Goal: Transaction & Acquisition: Purchase product/service

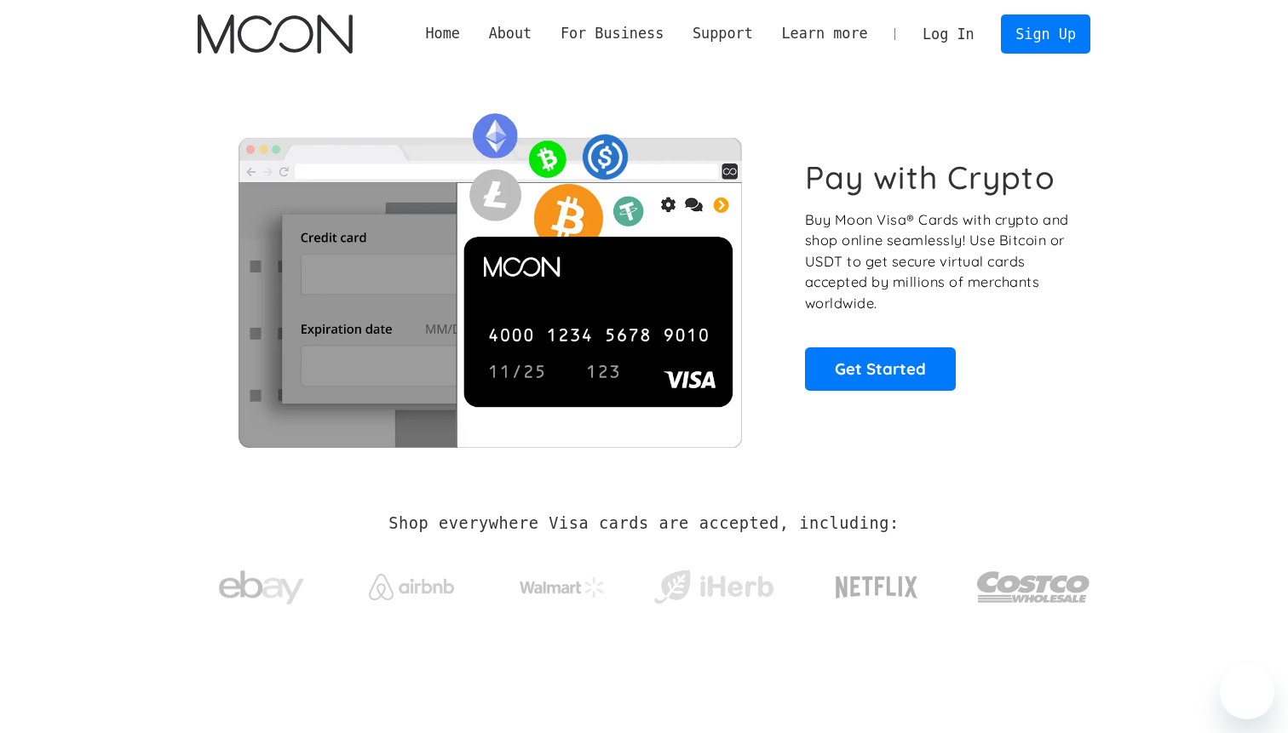
click at [957, 32] on link "Log In" at bounding box center [948, 33] width 80 height 37
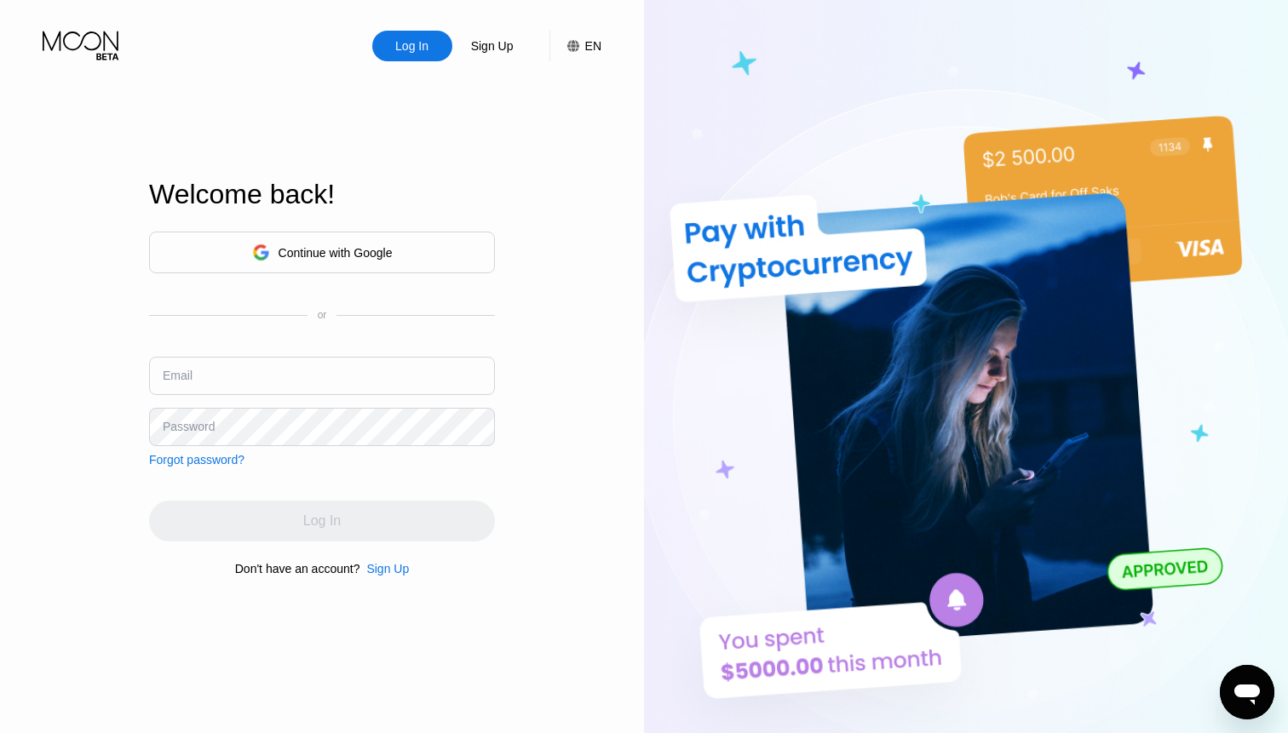
click at [411, 267] on div "Continue with Google" at bounding box center [322, 253] width 346 height 42
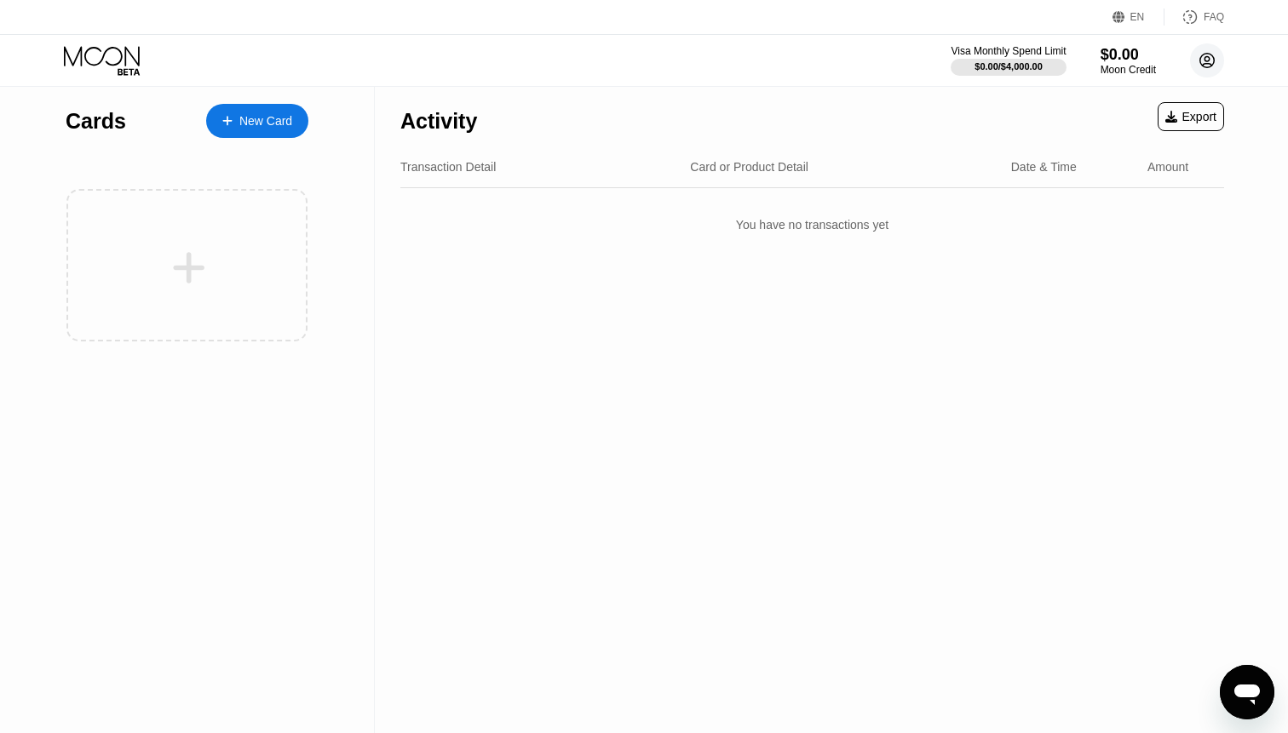
click at [1211, 49] on circle at bounding box center [1207, 60] width 34 height 34
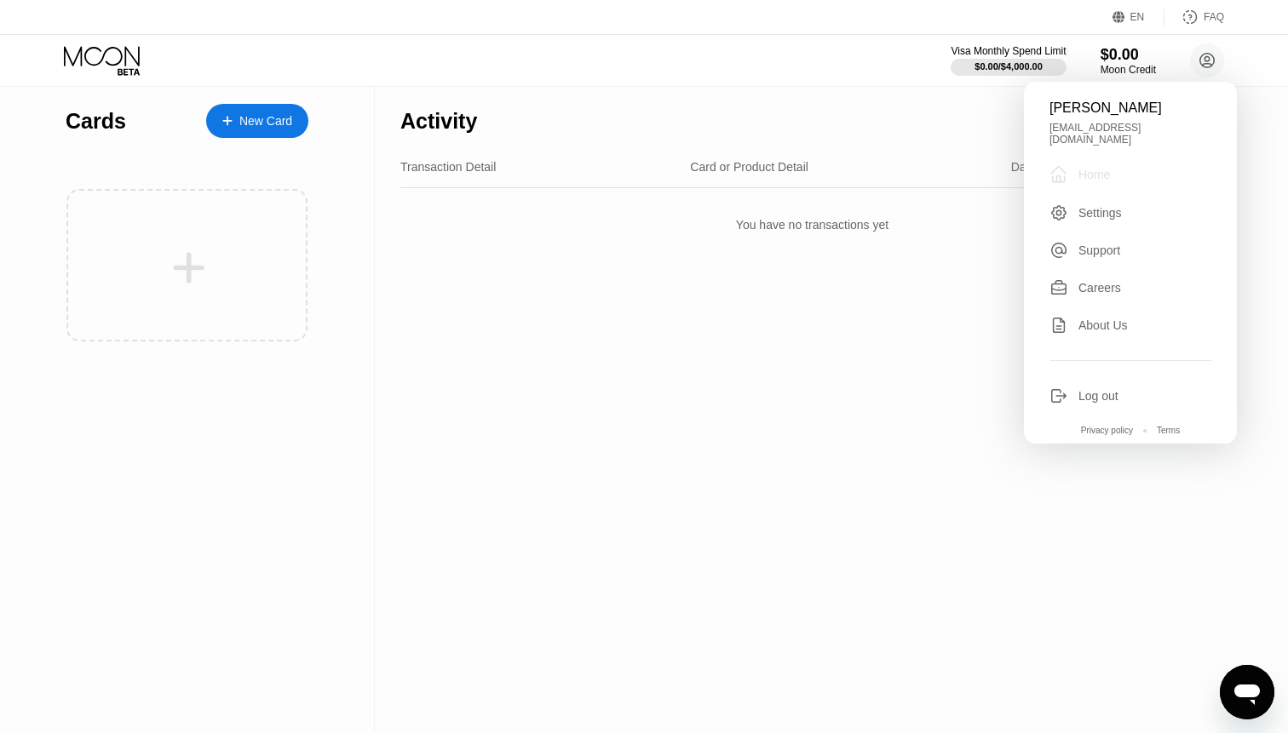
click at [1118, 164] on div " Home" at bounding box center [1130, 174] width 162 height 20
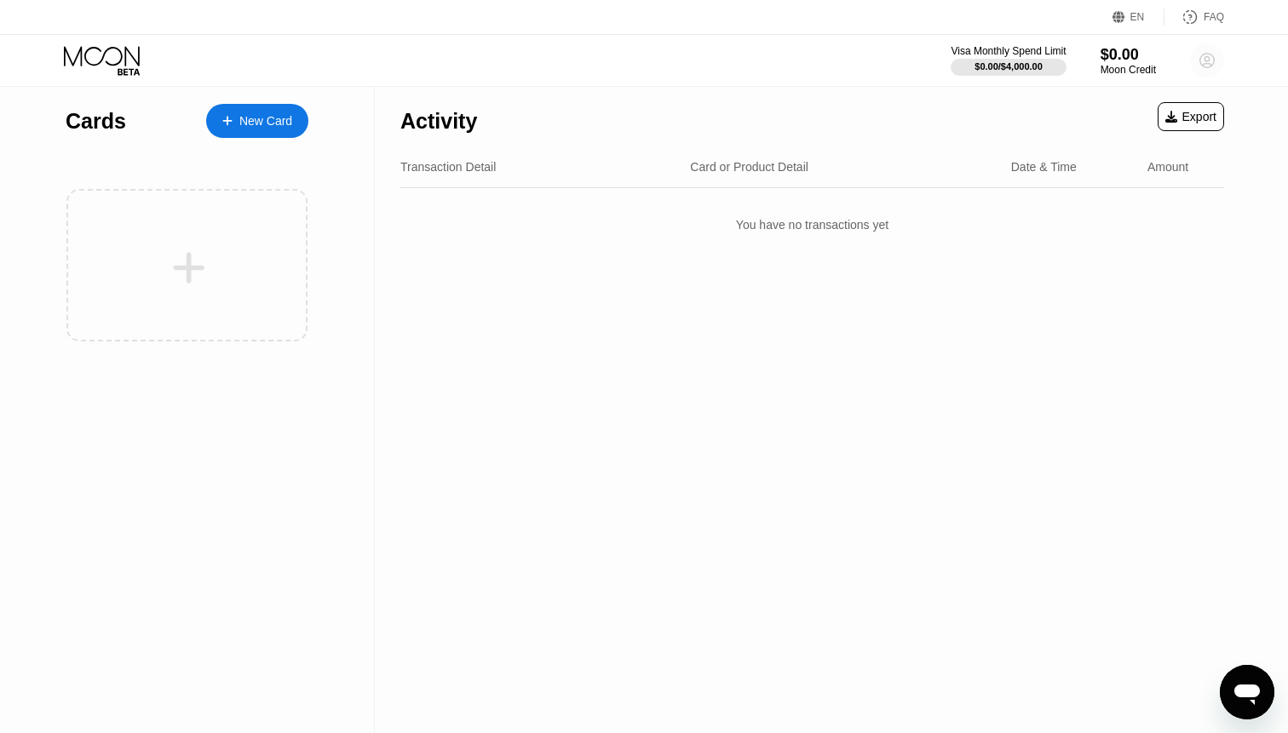
click at [1201, 67] on circle at bounding box center [1207, 60] width 34 height 34
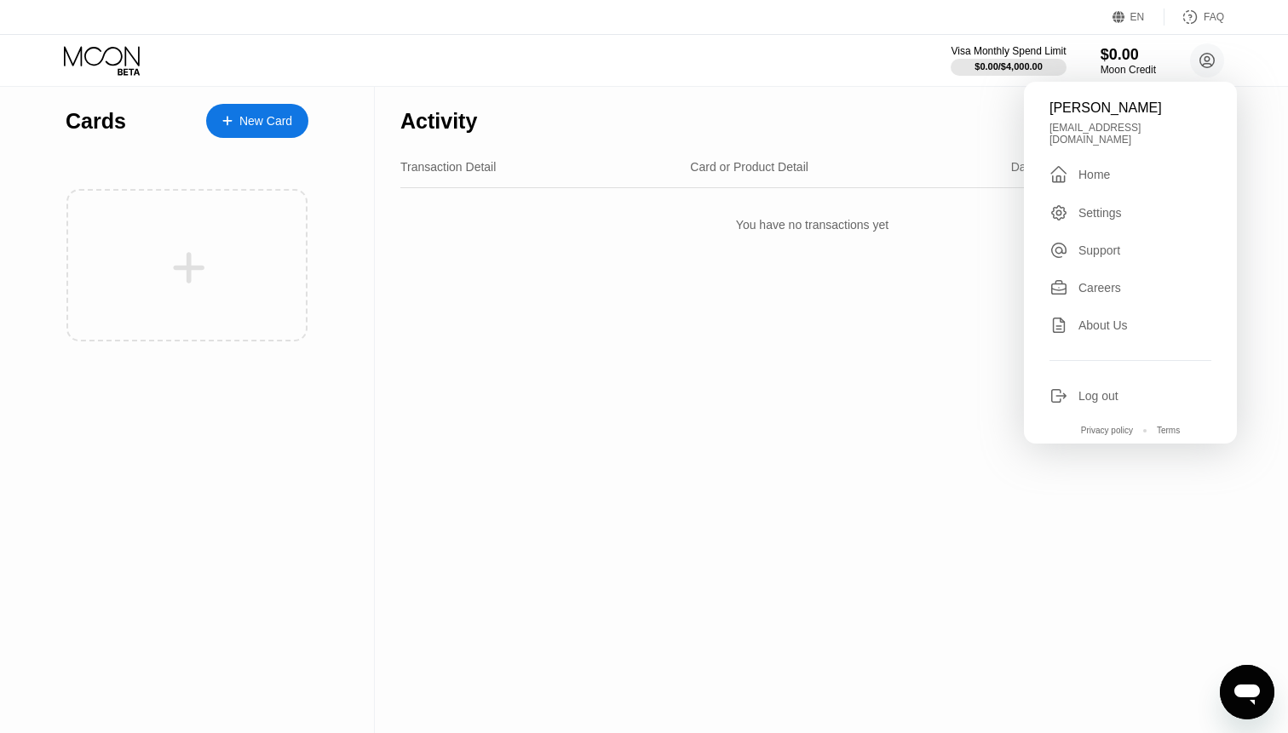
click at [1089, 214] on div "hussein rasti husseinrasti@gmail.com  Home Settings Support Careers About Us L…" at bounding box center [1130, 263] width 213 height 362
click at [1096, 206] on div "Settings" at bounding box center [1099, 213] width 43 height 14
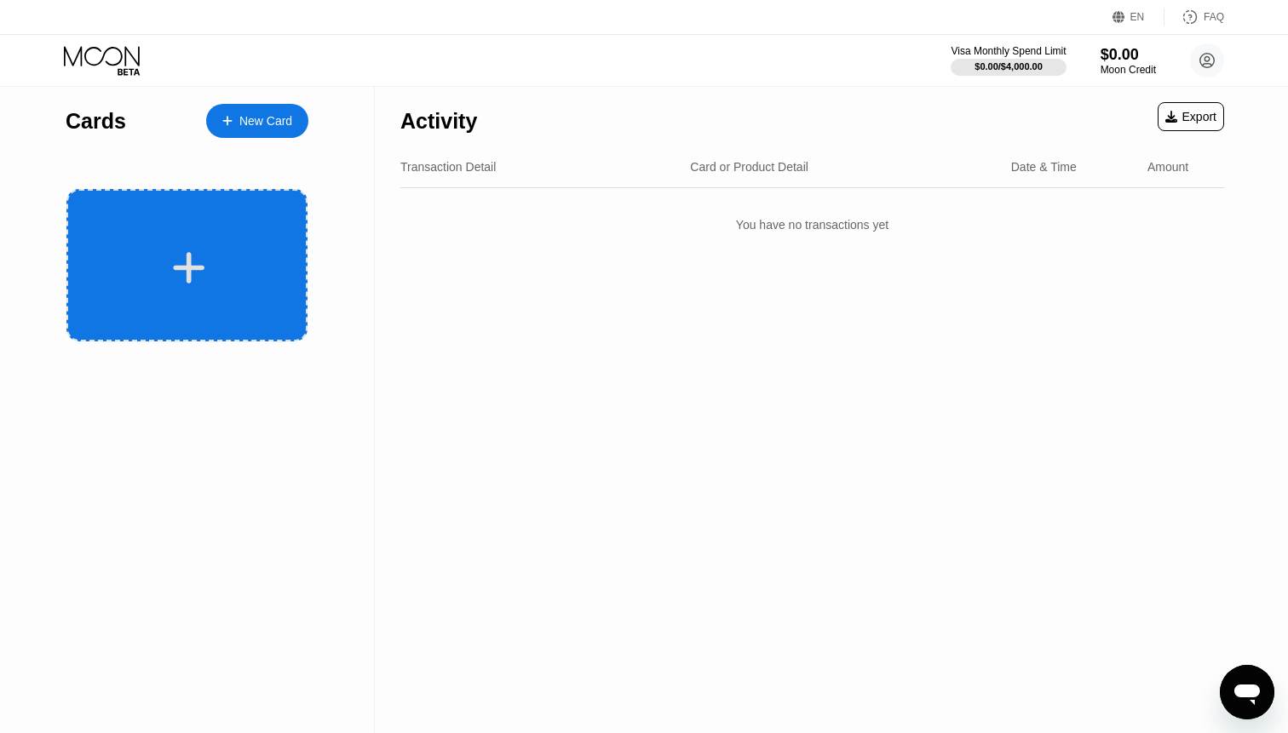
click at [248, 280] on div at bounding box center [188, 268] width 211 height 38
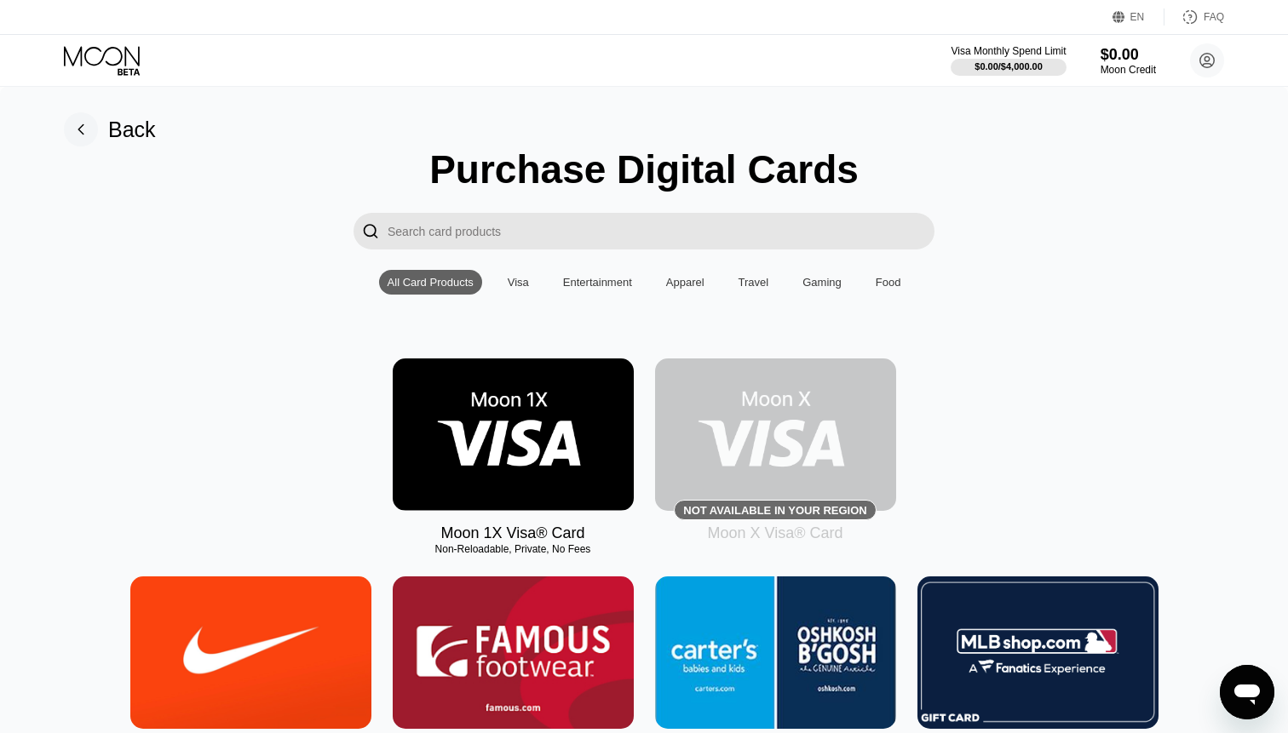
click at [537, 426] on img at bounding box center [513, 435] width 241 height 152
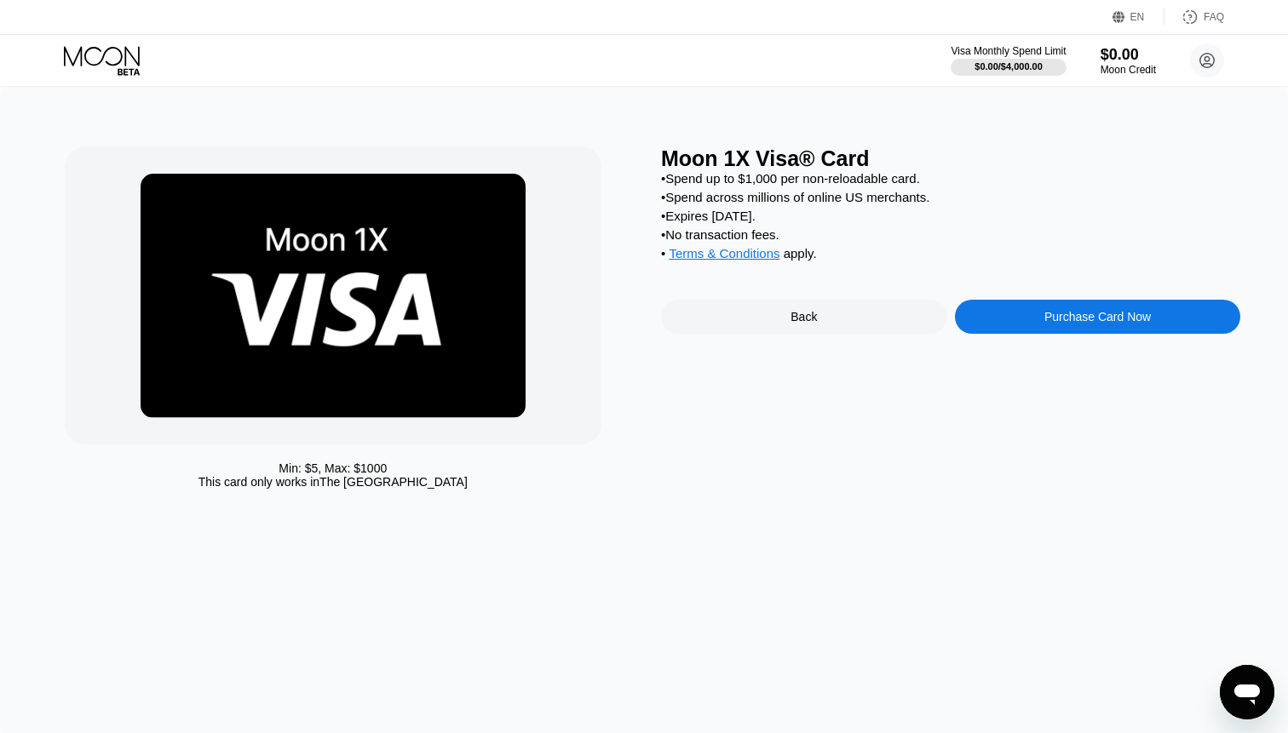
click at [1032, 309] on div "Purchase Card Now" at bounding box center [1098, 317] width 286 height 34
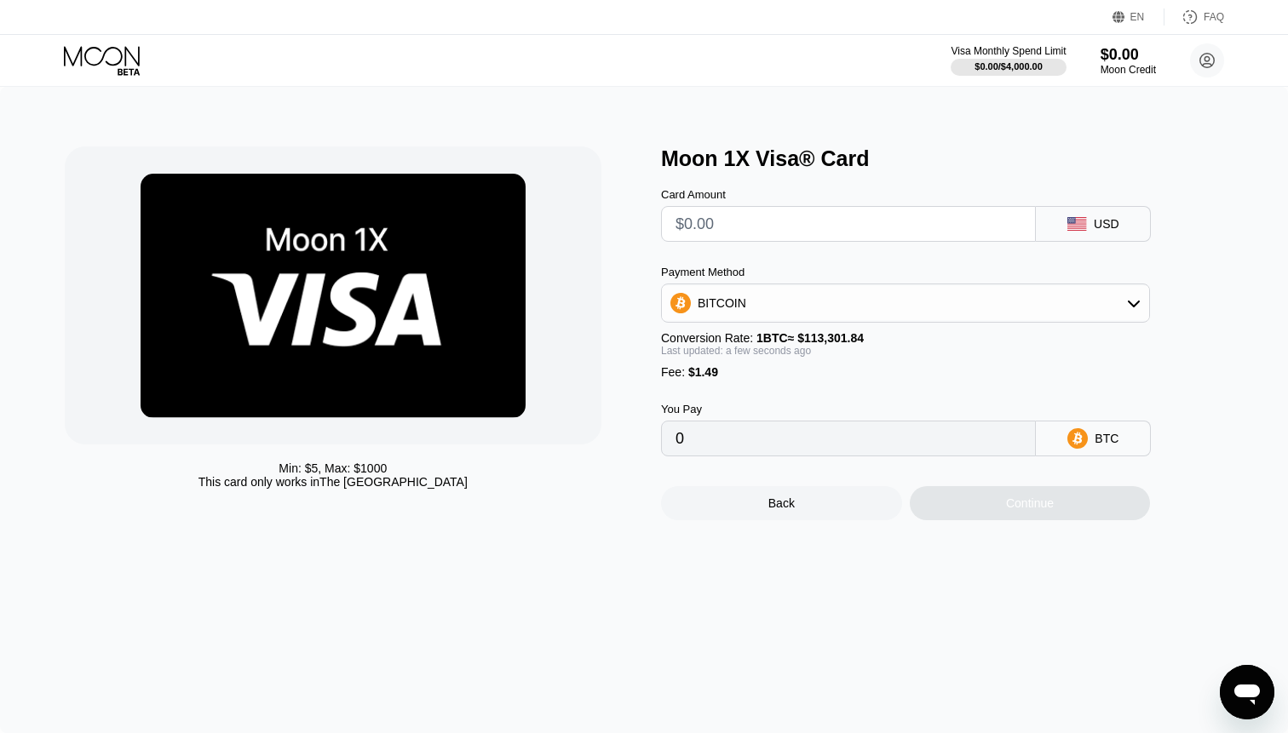
click at [791, 306] on div "BITCOIN" at bounding box center [905, 303] width 487 height 34
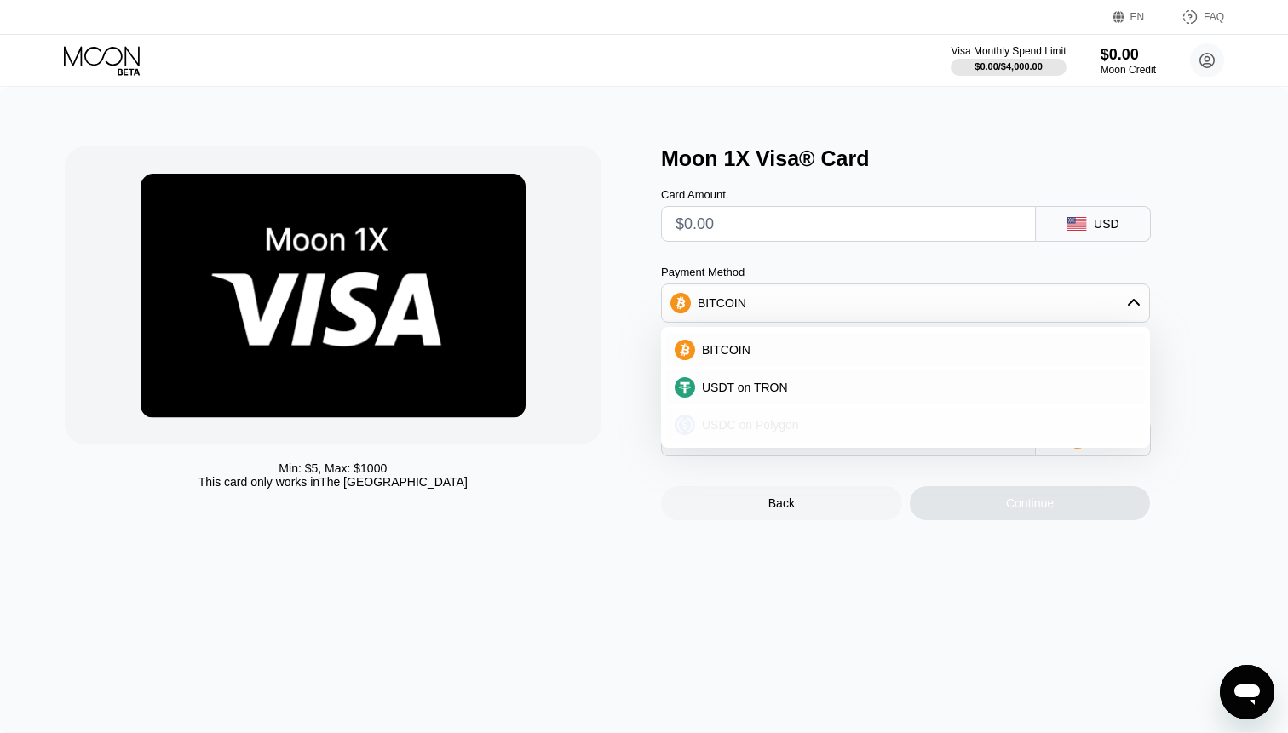
click at [753, 413] on div "USDC on Polygon" at bounding box center [905, 425] width 479 height 34
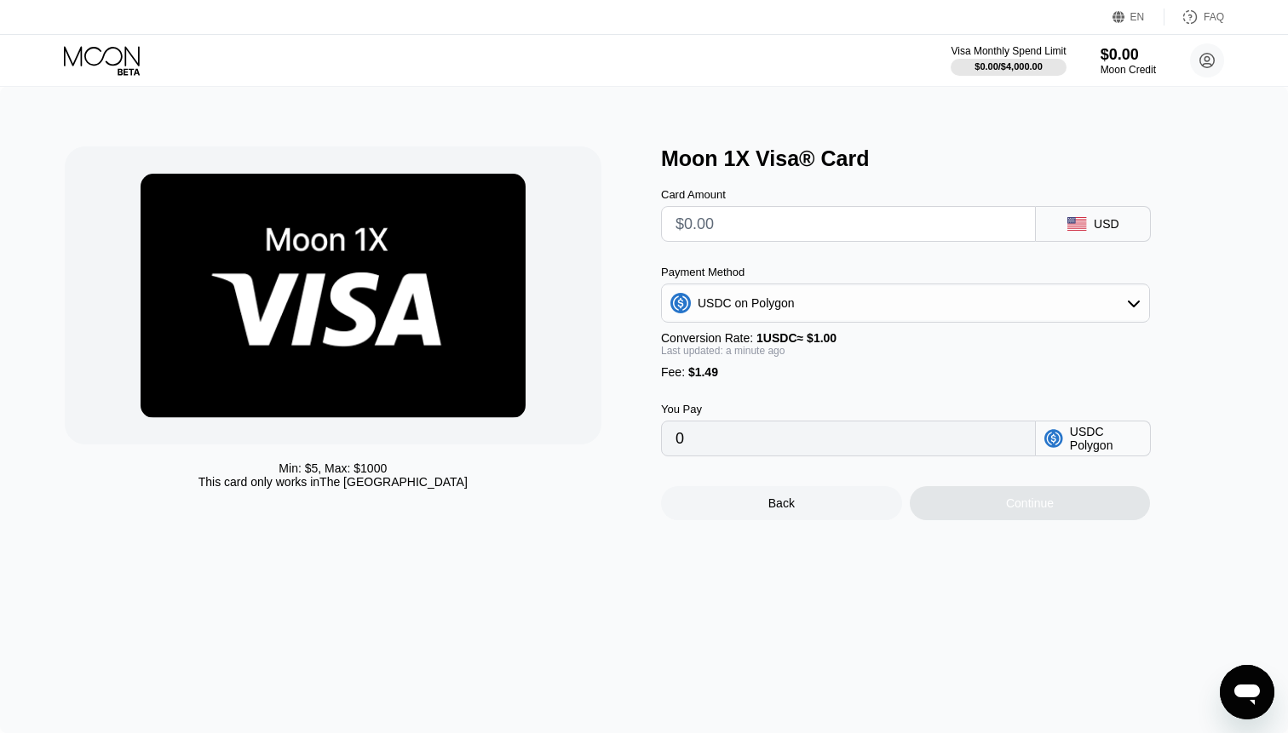
click at [739, 233] on input "text" at bounding box center [849, 224] width 346 height 34
type input "$6"
type input "7.49000000"
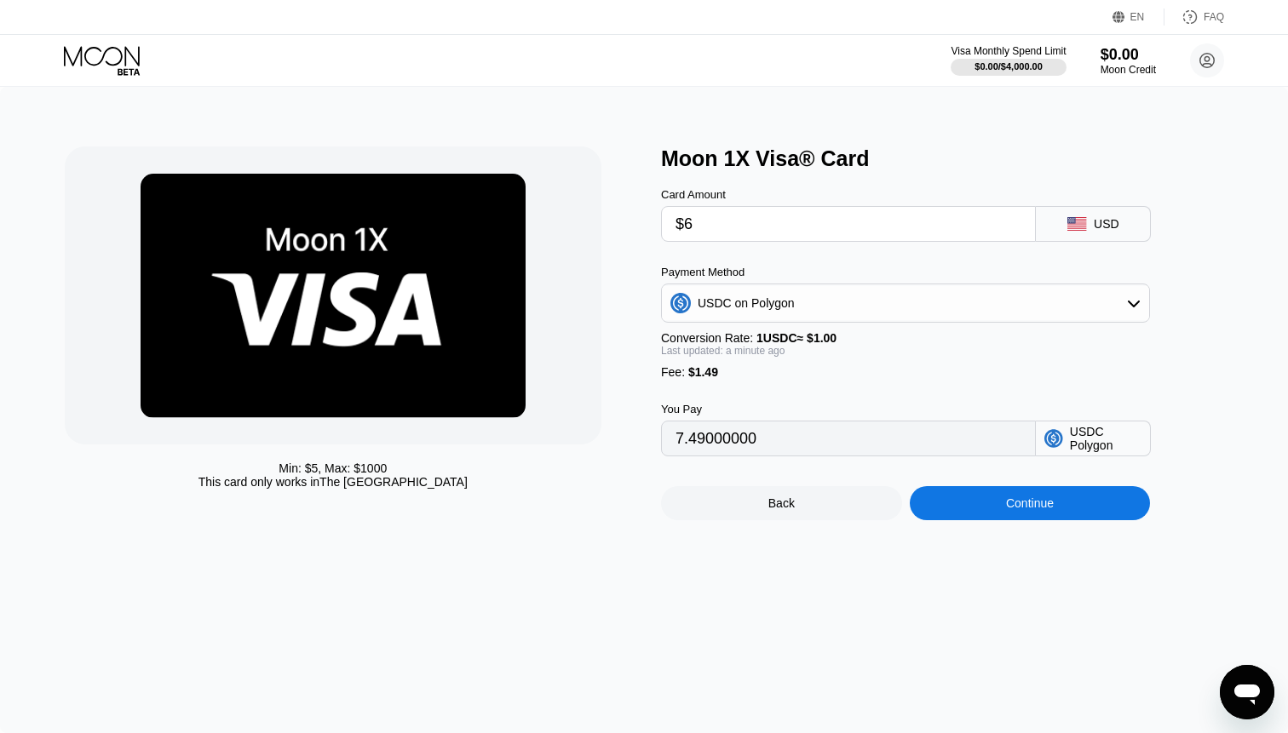
type input "$60"
type input "61.49000000"
type input "$60"
click at [1185, 263] on div "Card Amount $60 USD Payment Method USDC on Polygon Conversion Rate: 1 USDC ≈ $1…" at bounding box center [933, 313] width 545 height 285
click at [992, 514] on div "Continue" at bounding box center [1030, 503] width 241 height 34
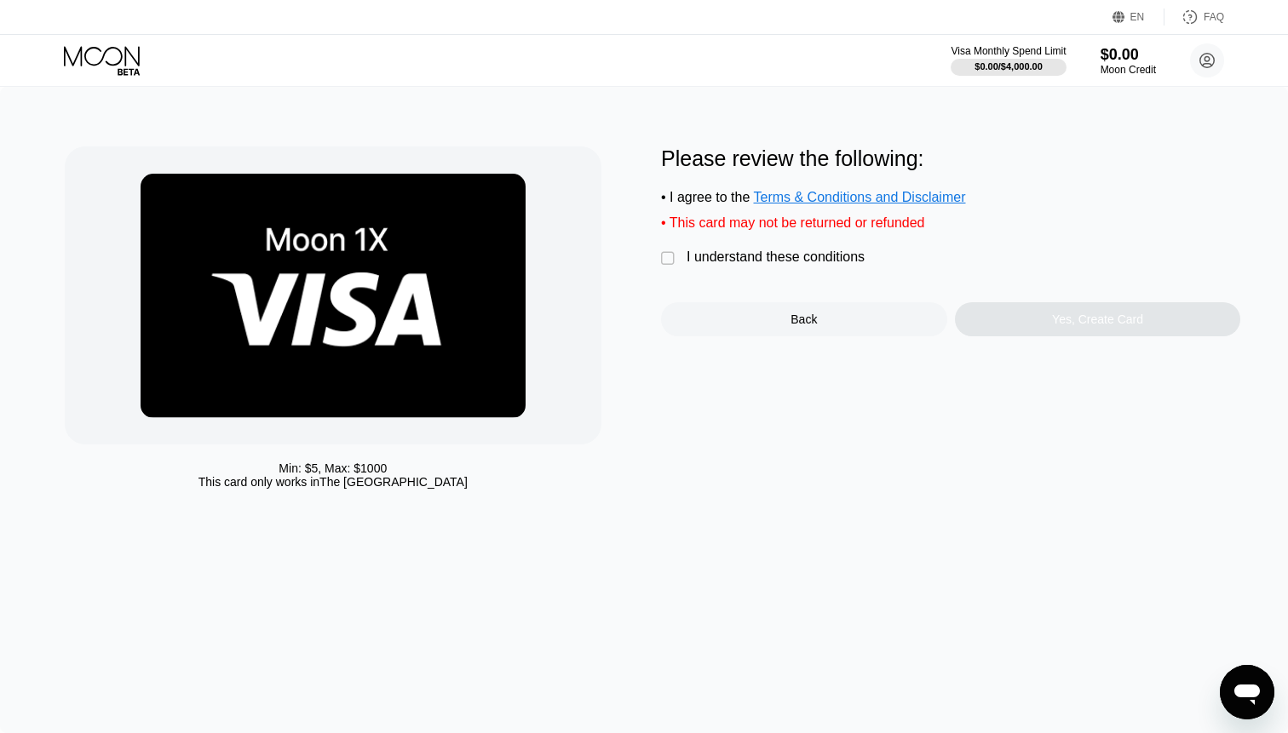
click at [851, 265] on div "I understand these conditions" at bounding box center [776, 257] width 178 height 15
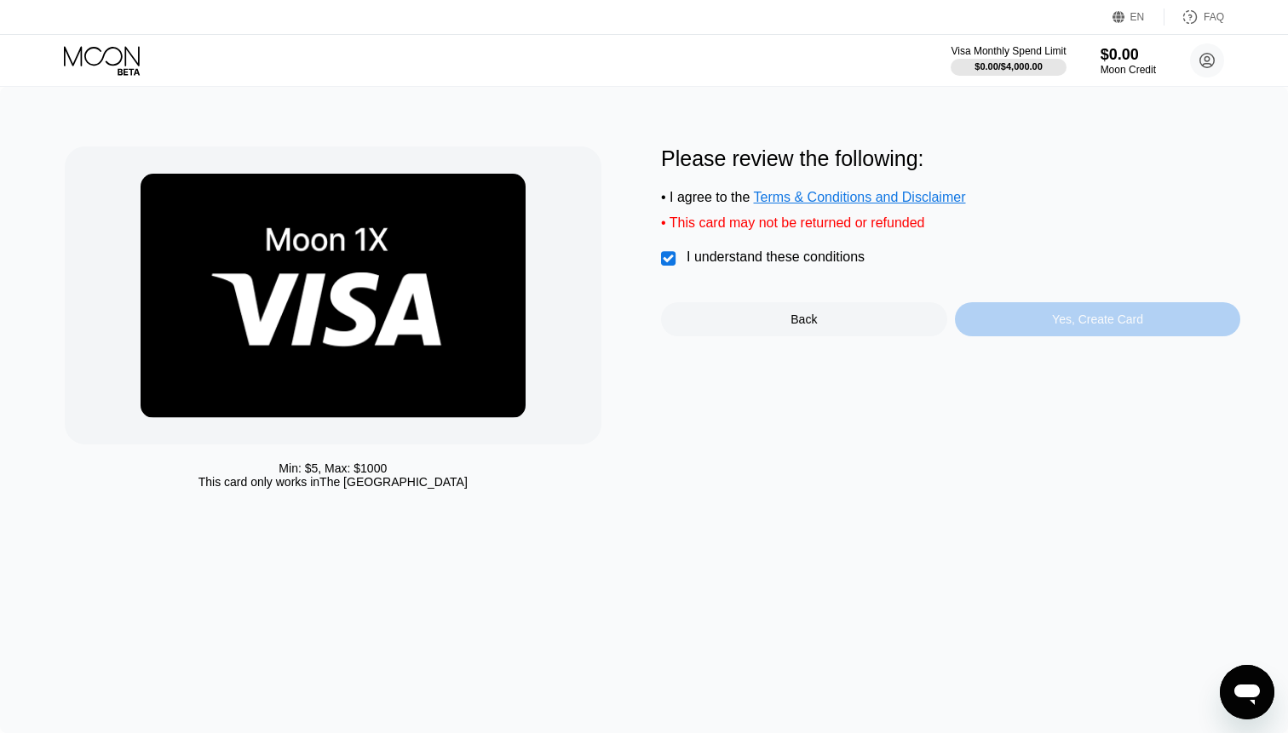
click at [1014, 331] on div "Yes, Create Card" at bounding box center [1098, 319] width 286 height 34
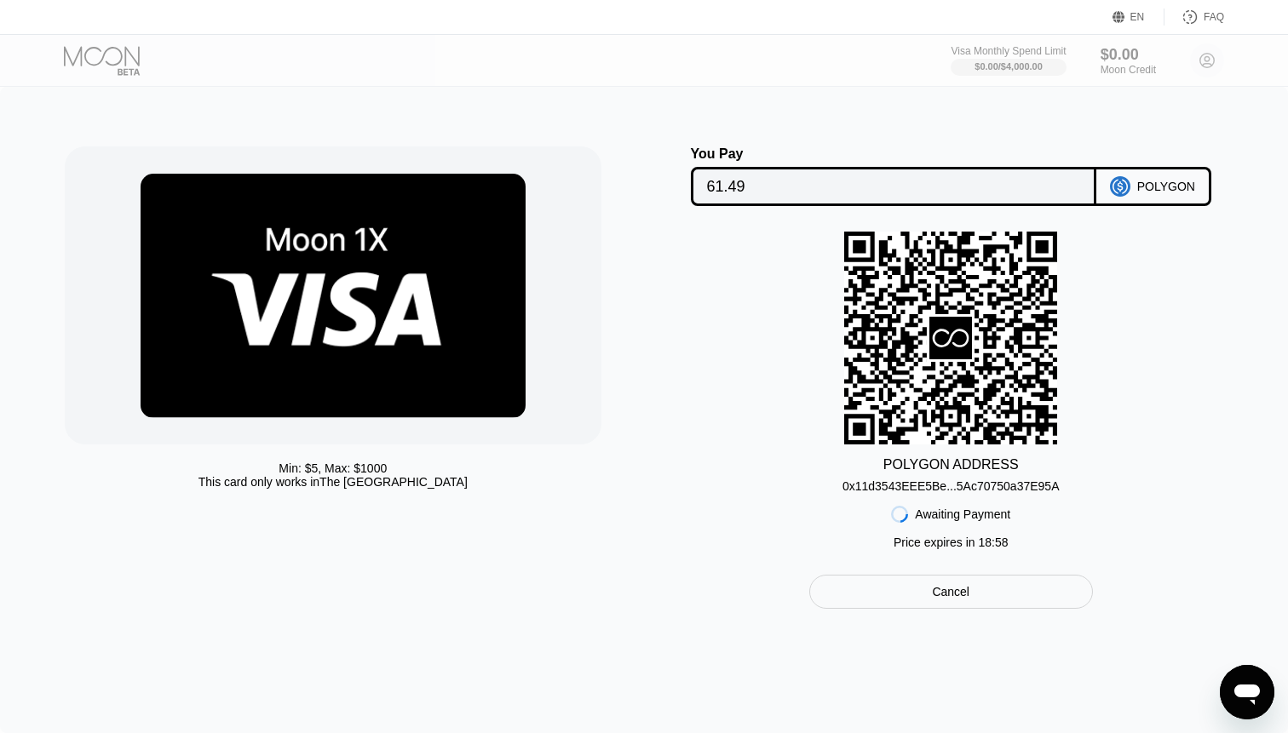
click at [911, 482] on div "0x11d3543EEE5Be...5Ac70750a37E95A" at bounding box center [950, 487] width 217 height 14
click at [762, 188] on input "61.49" at bounding box center [893, 187] width 373 height 34
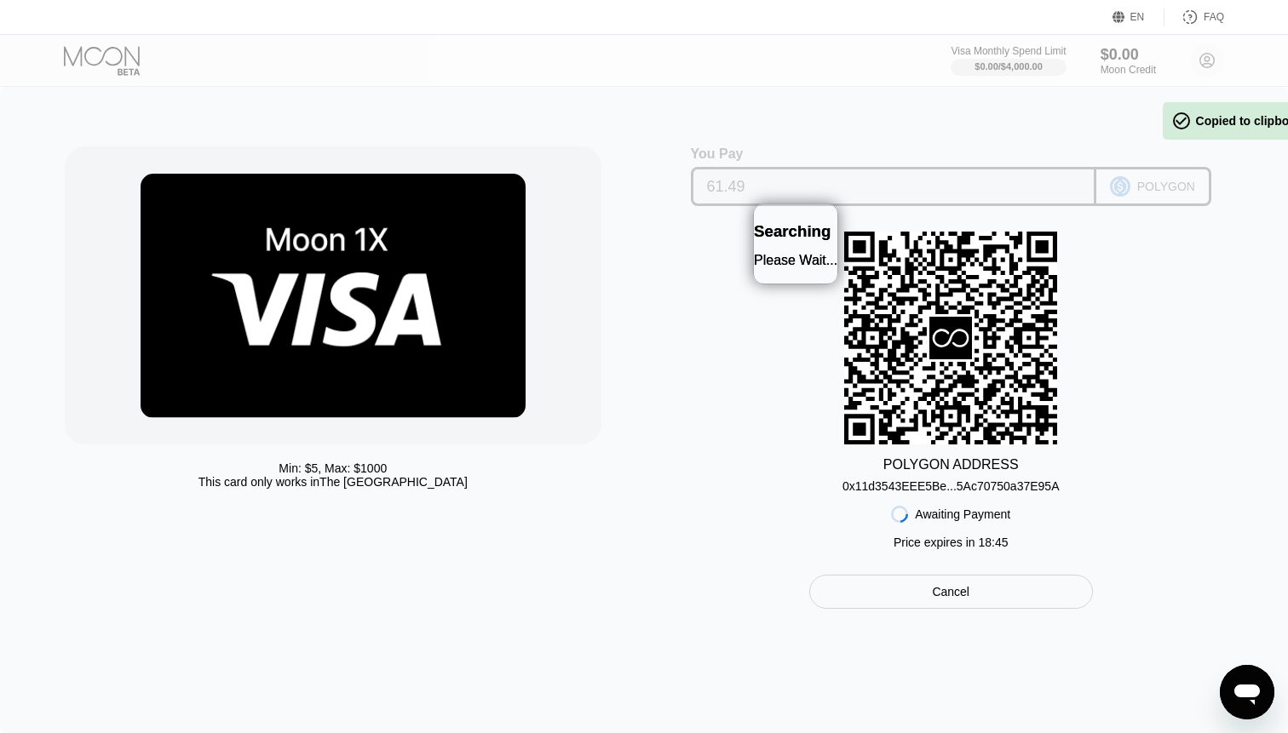
click at [762, 188] on input "61.49" at bounding box center [893, 187] width 373 height 34
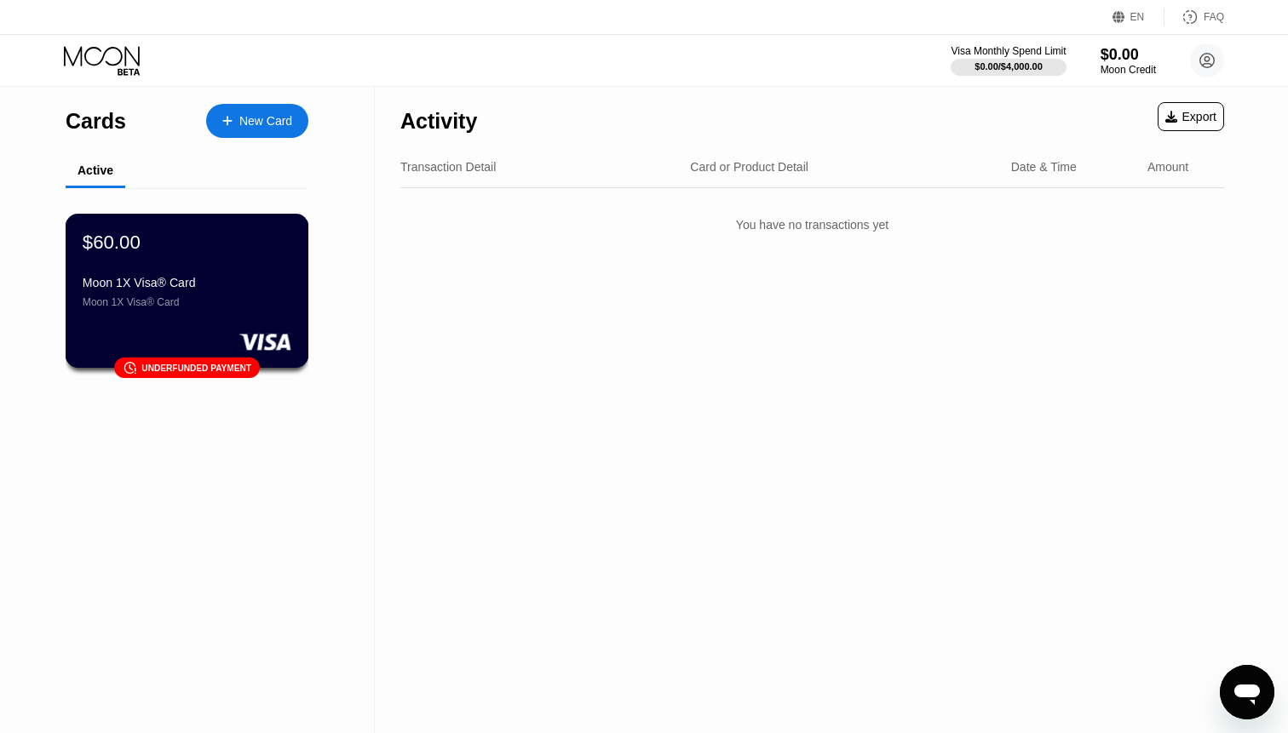
click at [230, 285] on div "Moon 1X Visa® Card" at bounding box center [187, 283] width 209 height 14
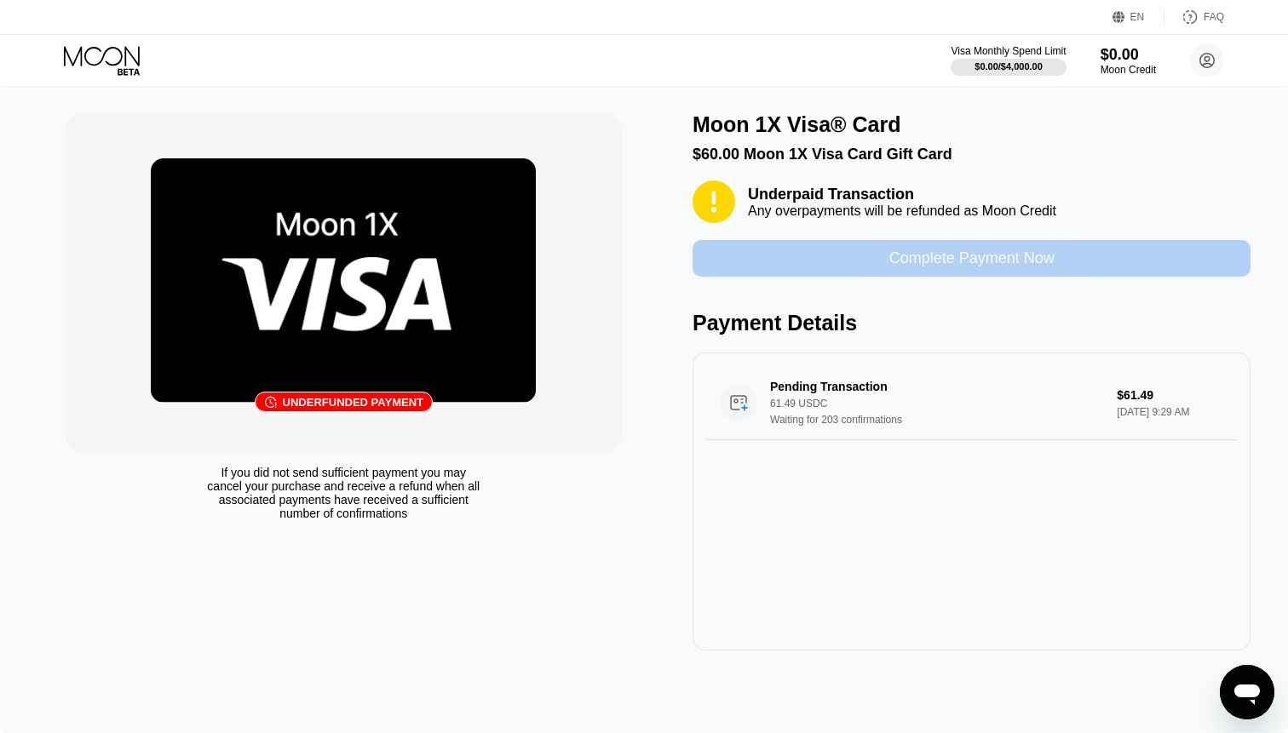
click at [906, 262] on div "Complete Payment Now" at bounding box center [971, 259] width 165 height 20
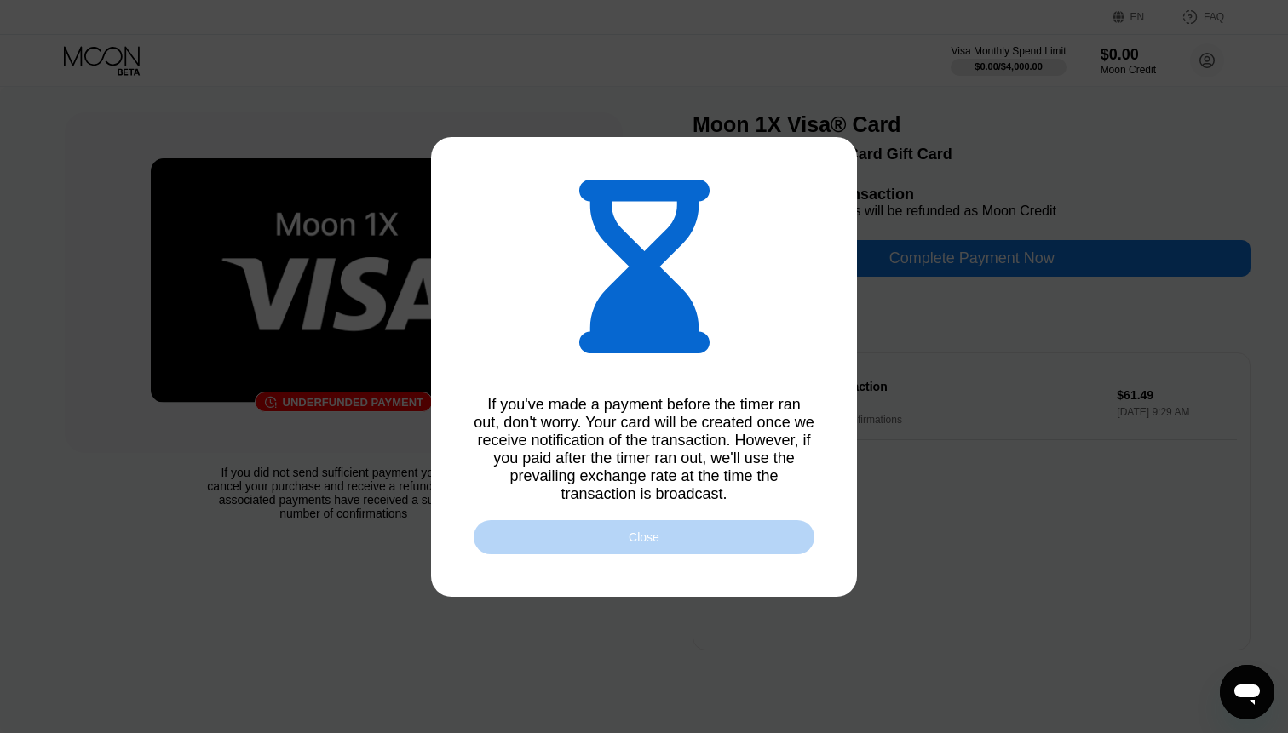
click at [641, 538] on div "Close" at bounding box center [644, 538] width 31 height 14
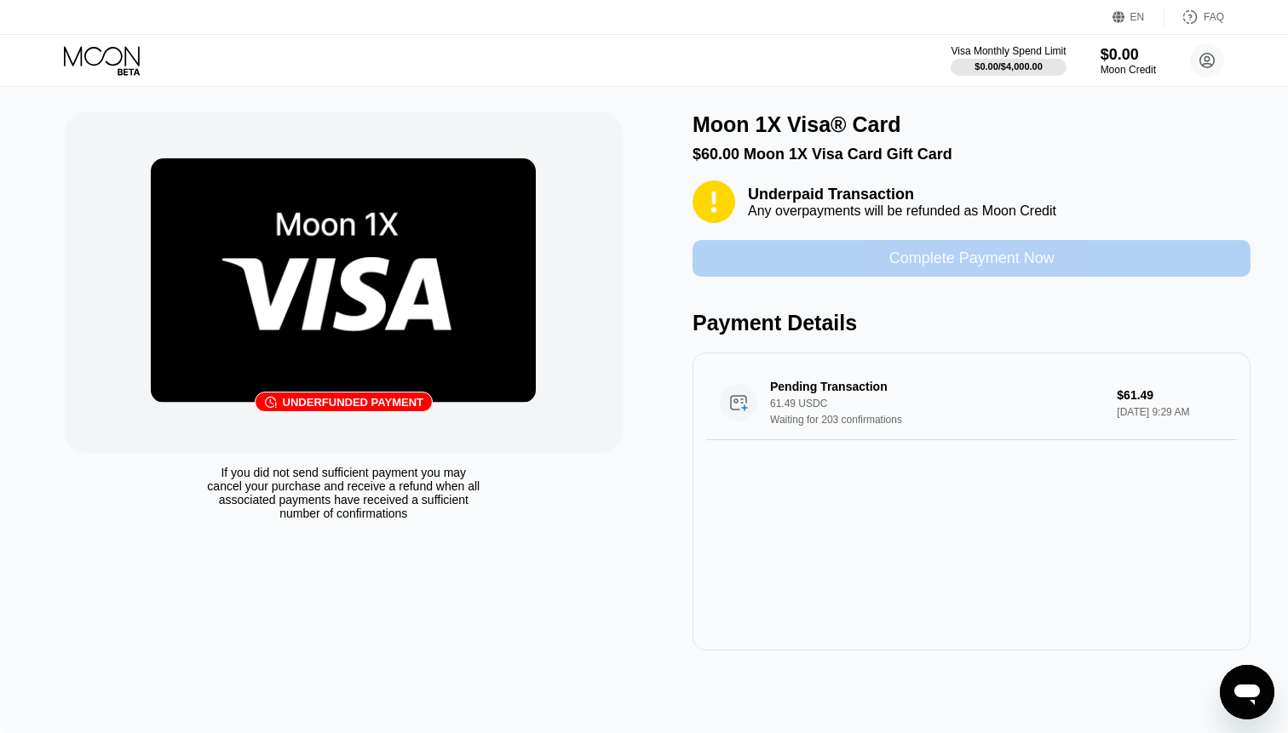
click at [859, 249] on div "Complete Payment Now" at bounding box center [972, 258] width 558 height 37
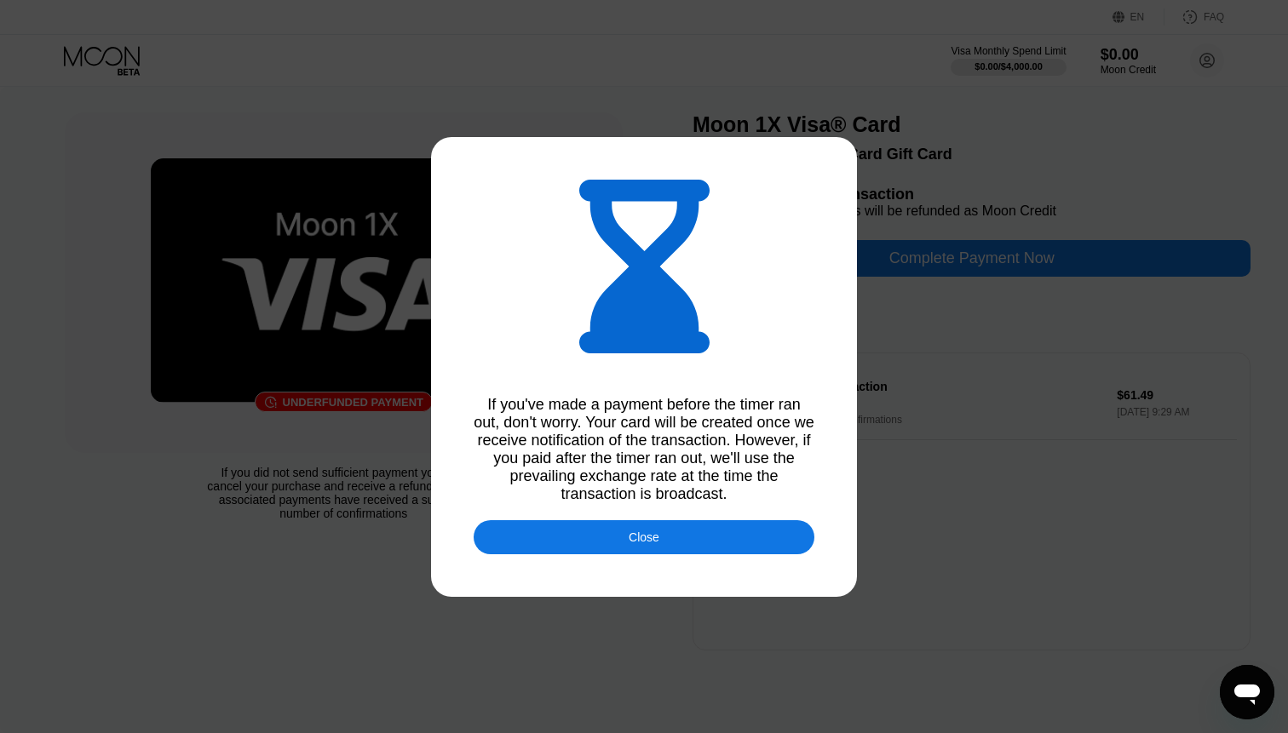
click at [578, 531] on div "Close" at bounding box center [644, 537] width 341 height 34
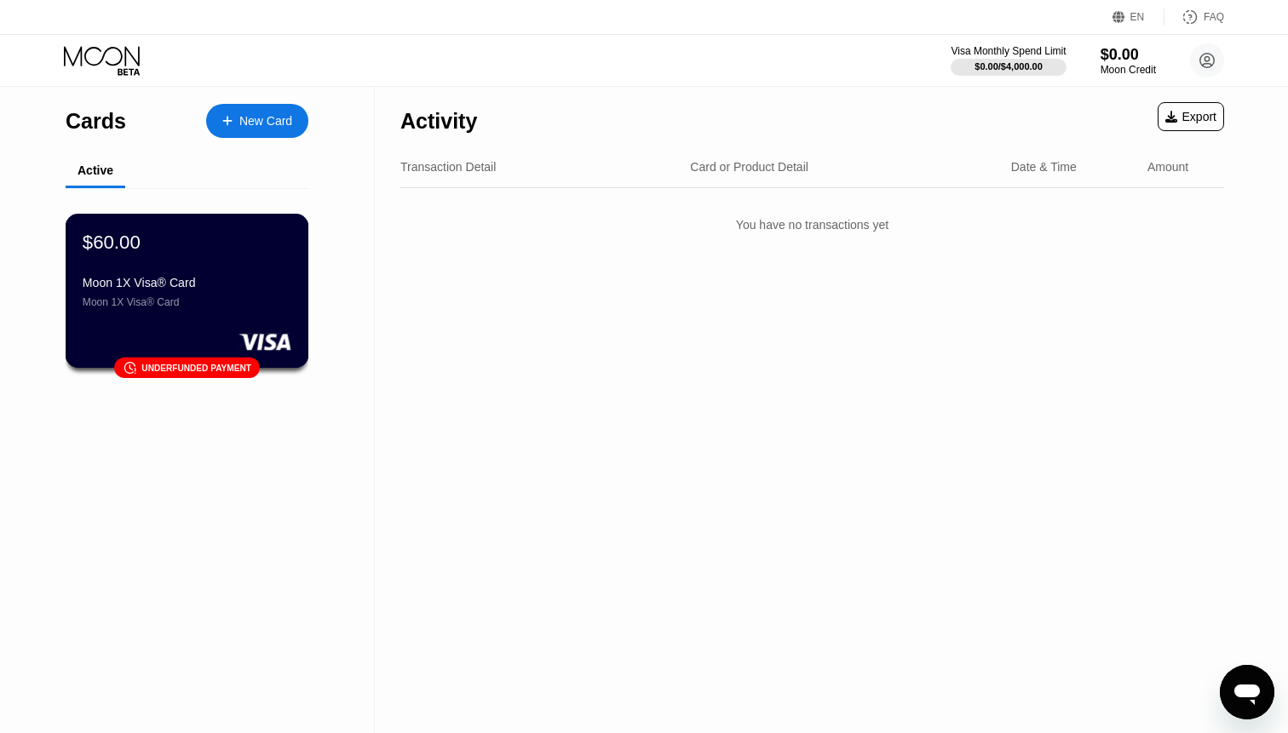
click at [156, 296] on div "Moon 1X Visa® Card Moon 1X Visa® Card" at bounding box center [187, 292] width 209 height 32
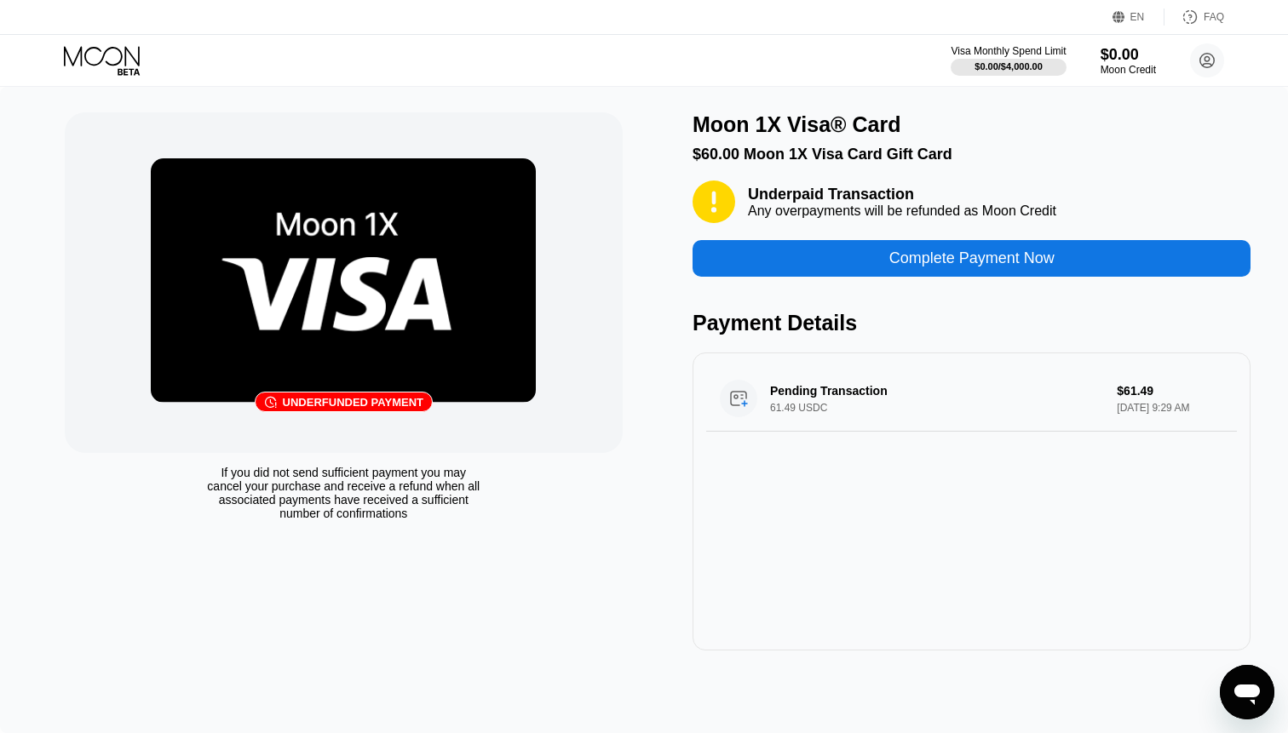
click at [867, 498] on div "Pending Transaction 61.49 USDC $61.49 Sep 22, 2025 9:29 AM" at bounding box center [972, 502] width 558 height 298
click at [964, 412] on div "61.49 USDC" at bounding box center [942, 408] width 345 height 12
click at [632, 466] on div "󰗎 Underfunded payment If you did not send sufficient payment you may cancel you…" at bounding box center [644, 381] width 1159 height 538
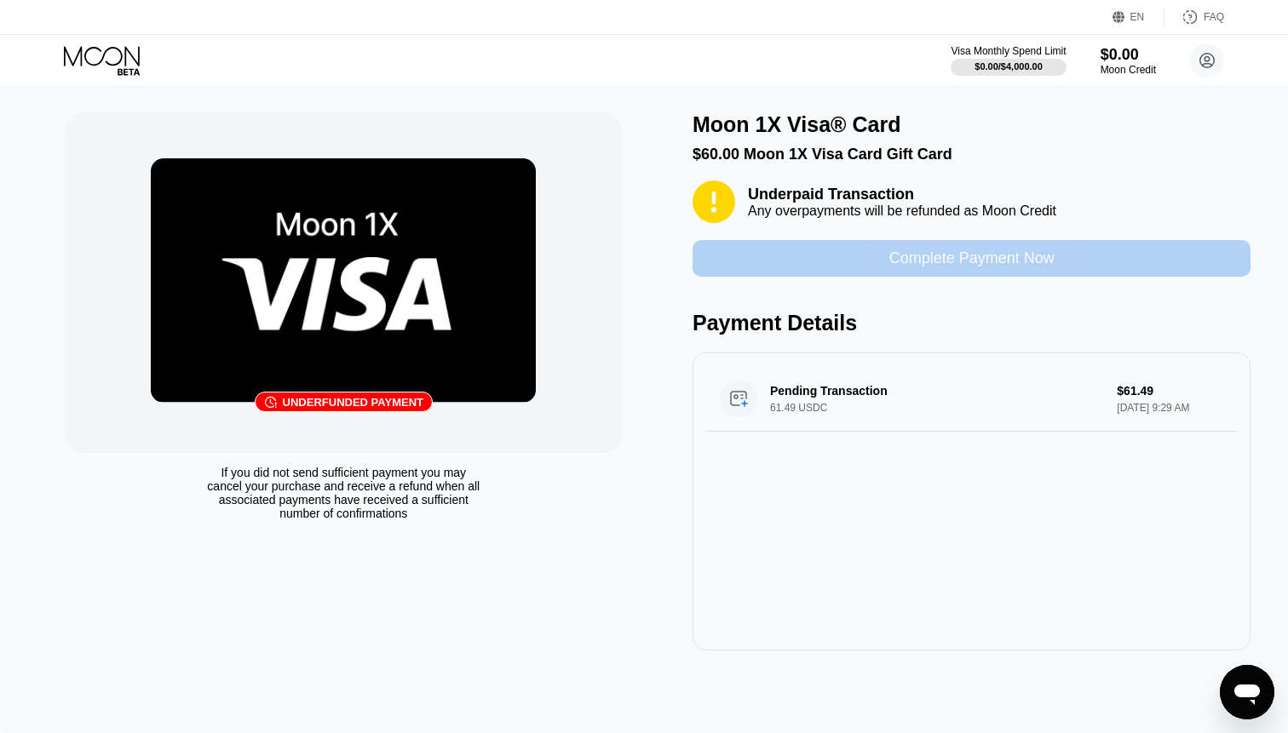
click at [919, 260] on div "Complete Payment Now" at bounding box center [971, 259] width 165 height 20
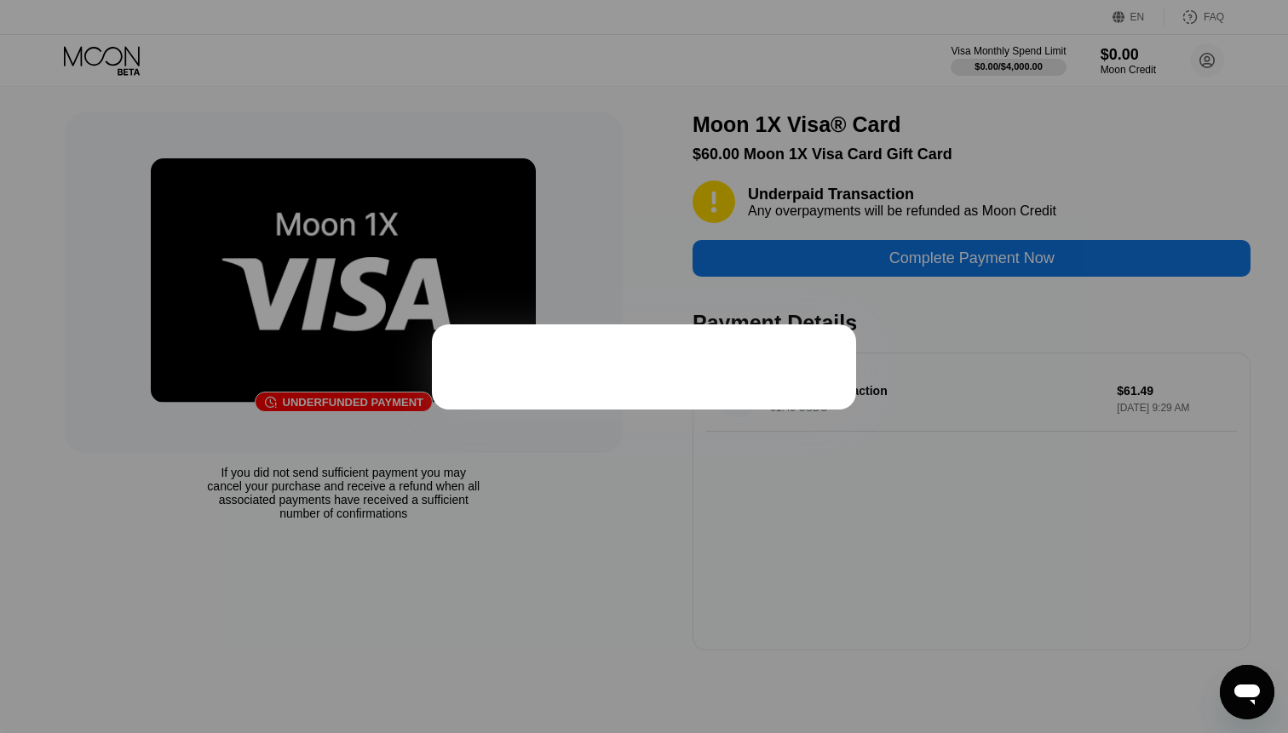
click at [643, 219] on div at bounding box center [644, 366] width 1288 height 733
click at [328, 47] on div at bounding box center [644, 366] width 1288 height 733
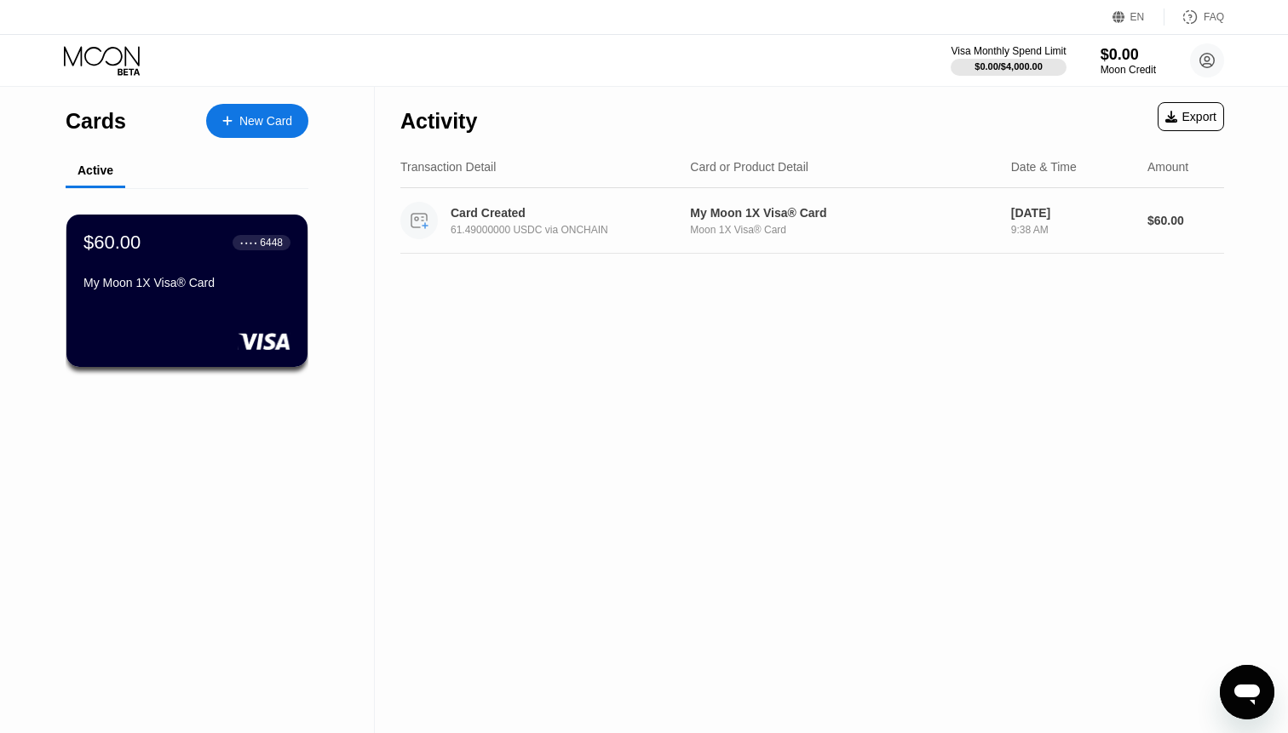
click at [634, 210] on div "Card Created" at bounding box center [566, 213] width 231 height 14
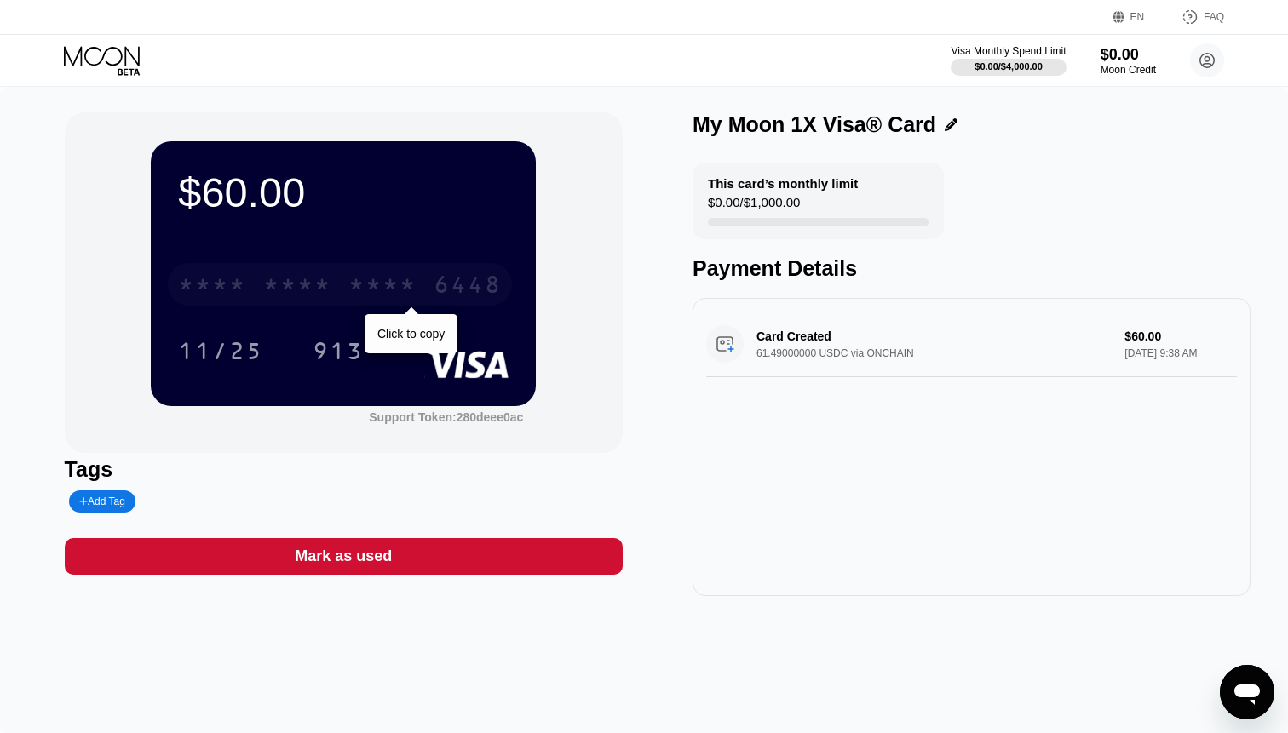
click at [388, 289] on div "* * * *" at bounding box center [382, 286] width 68 height 27
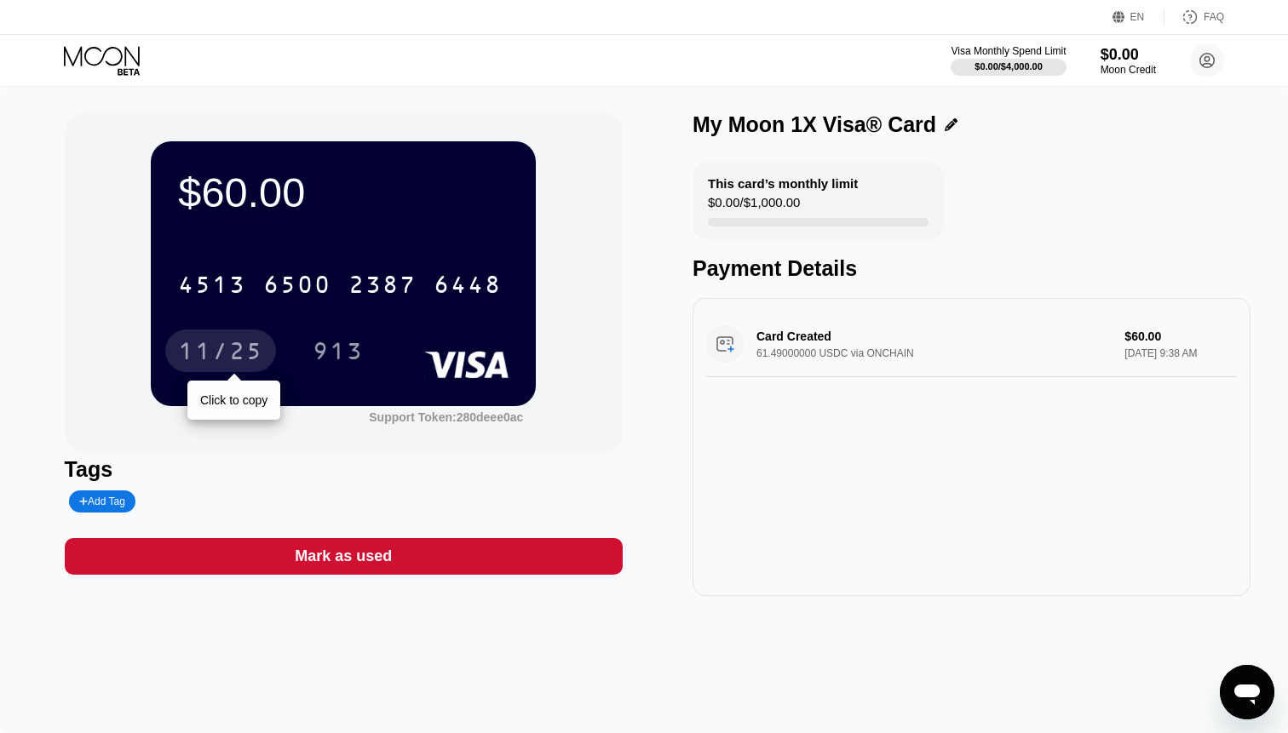
click at [223, 351] on div "11/25" at bounding box center [220, 353] width 85 height 27
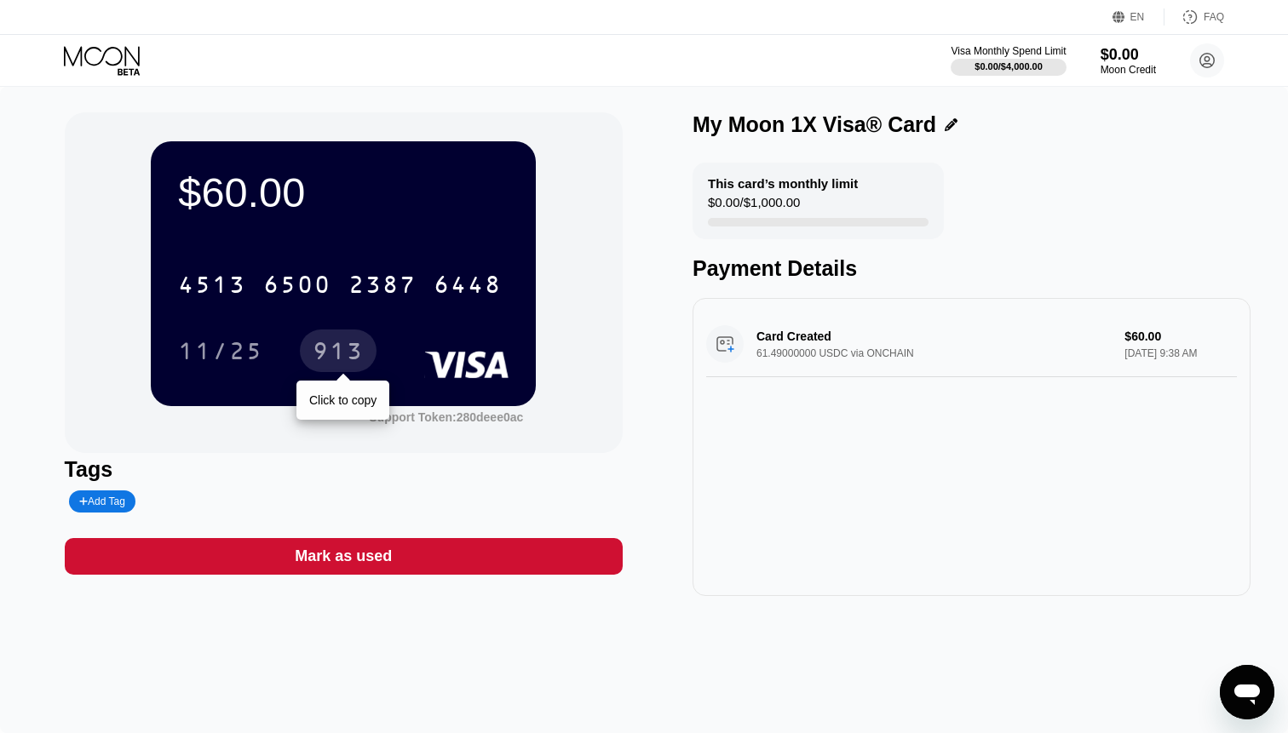
click at [339, 358] on div "913" at bounding box center [338, 353] width 51 height 27
click at [1025, 232] on div "This card’s monthly limit $0.00 / $1,000.00 Payment Details" at bounding box center [972, 222] width 558 height 118
click at [286, 428] on div "$60.00 4513 6500 2387 6448 11/25 913 Support Token: 280deee0ac" at bounding box center [344, 282] width 558 height 341
click at [895, 354] on div "Card Created 61.49000000 USDC via ONCHAIN $60.00 Sep 22, 2025 9:38 AM" at bounding box center [971, 345] width 531 height 66
click at [603, 345] on div "$60.00 4513 6500 2387 6448 11/25 913 Support Token: 280deee0ac" at bounding box center [344, 282] width 558 height 341
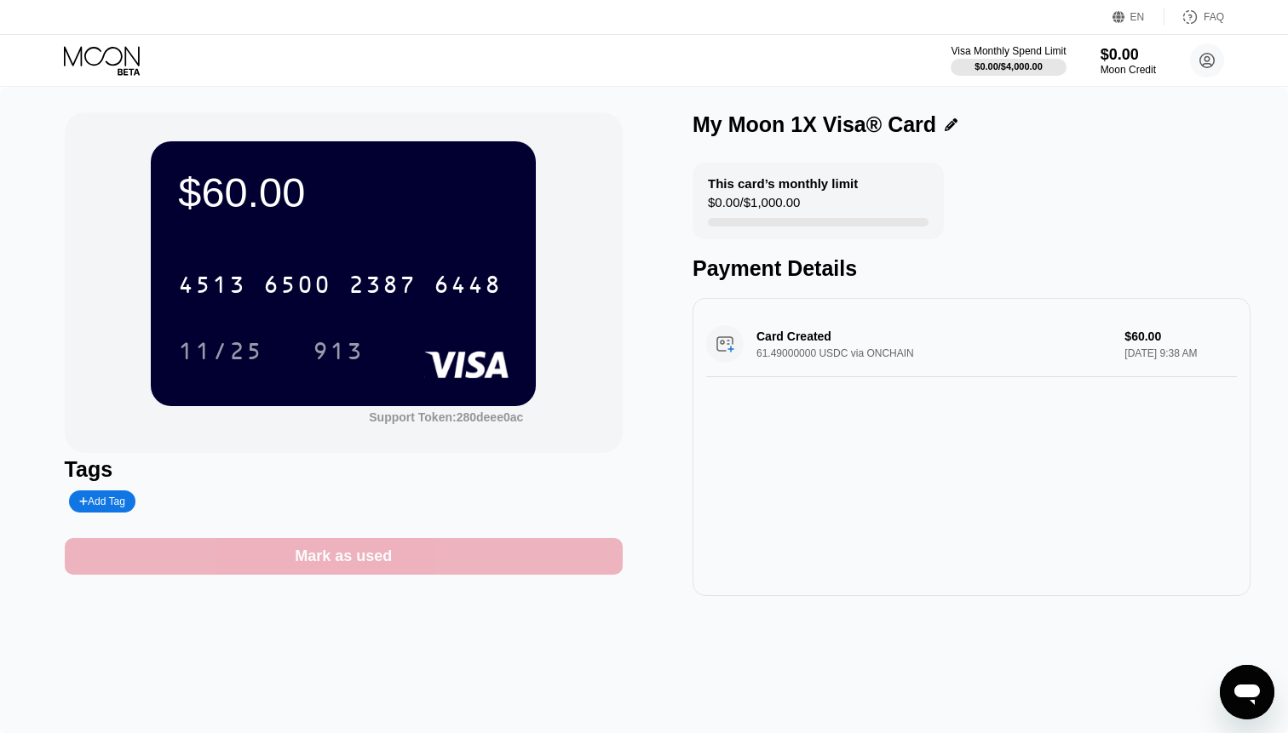
click at [319, 562] on div "Mark as used" at bounding box center [343, 557] width 97 height 20
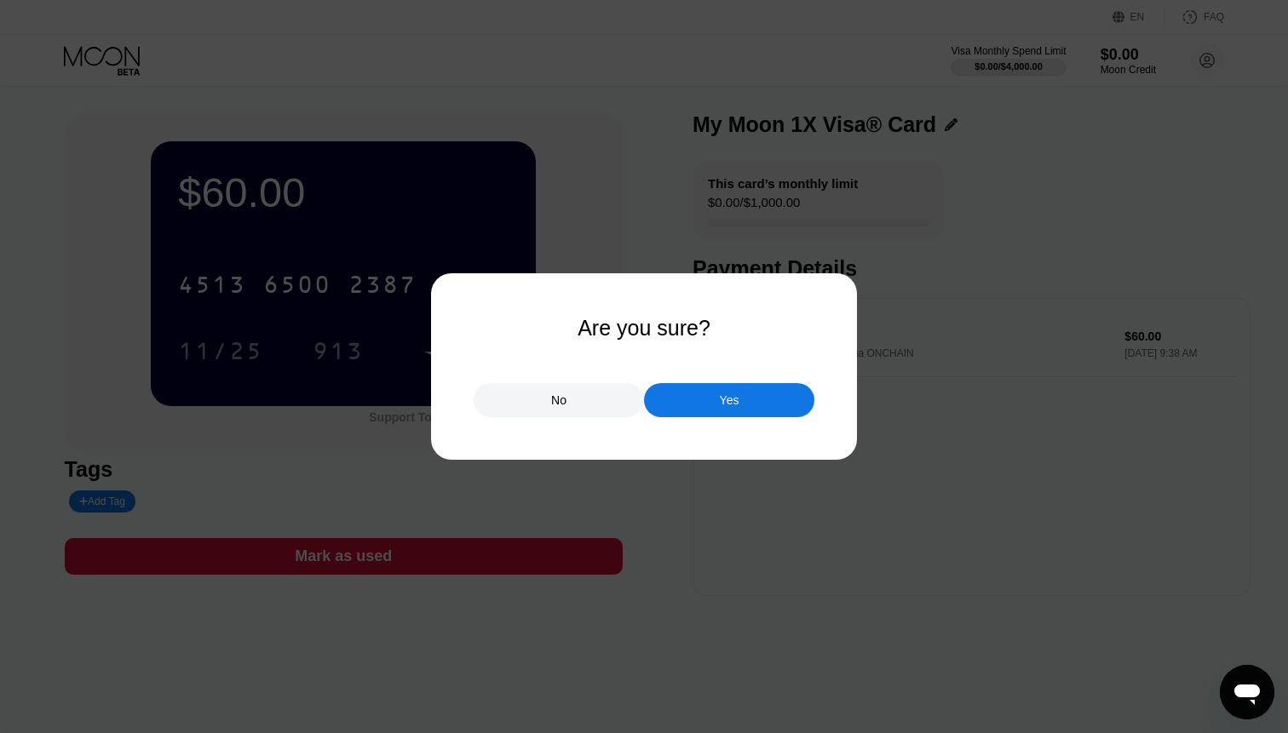
click at [722, 400] on div "Yes" at bounding box center [730, 400] width 20 height 15
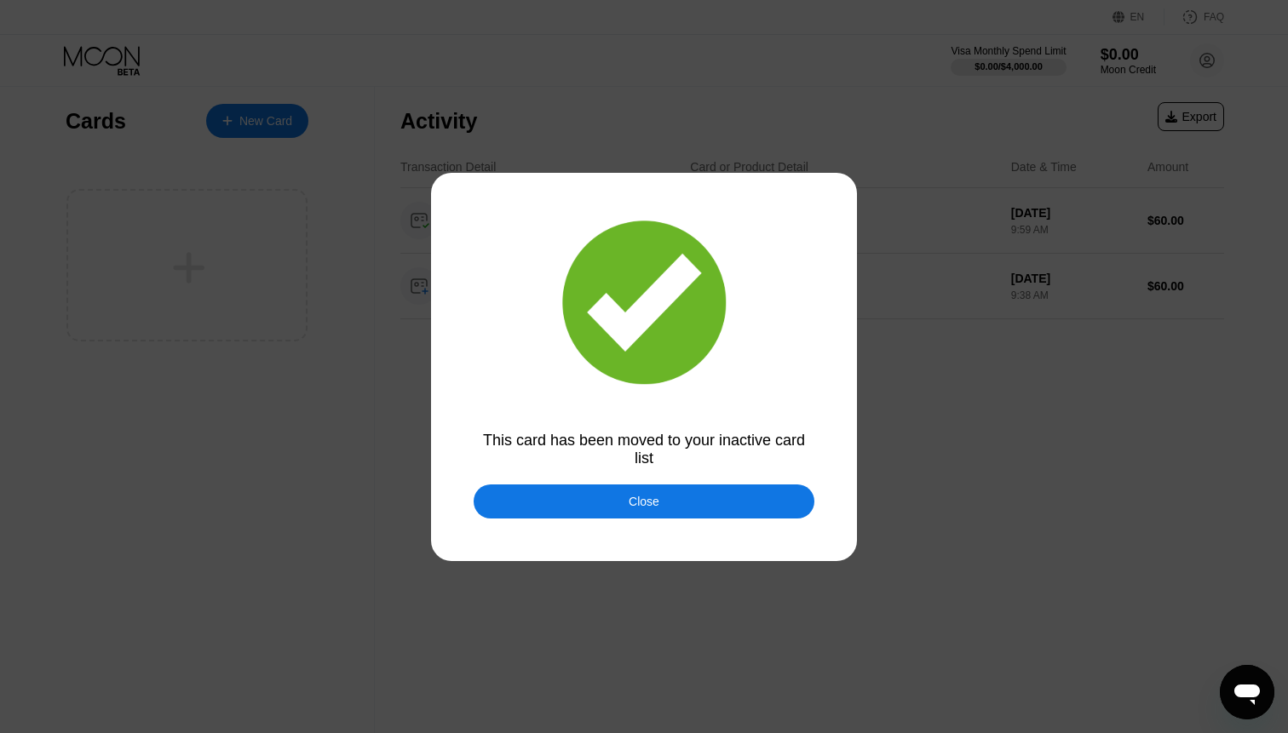
click at [641, 526] on div at bounding box center [644, 366] width 1288 height 733
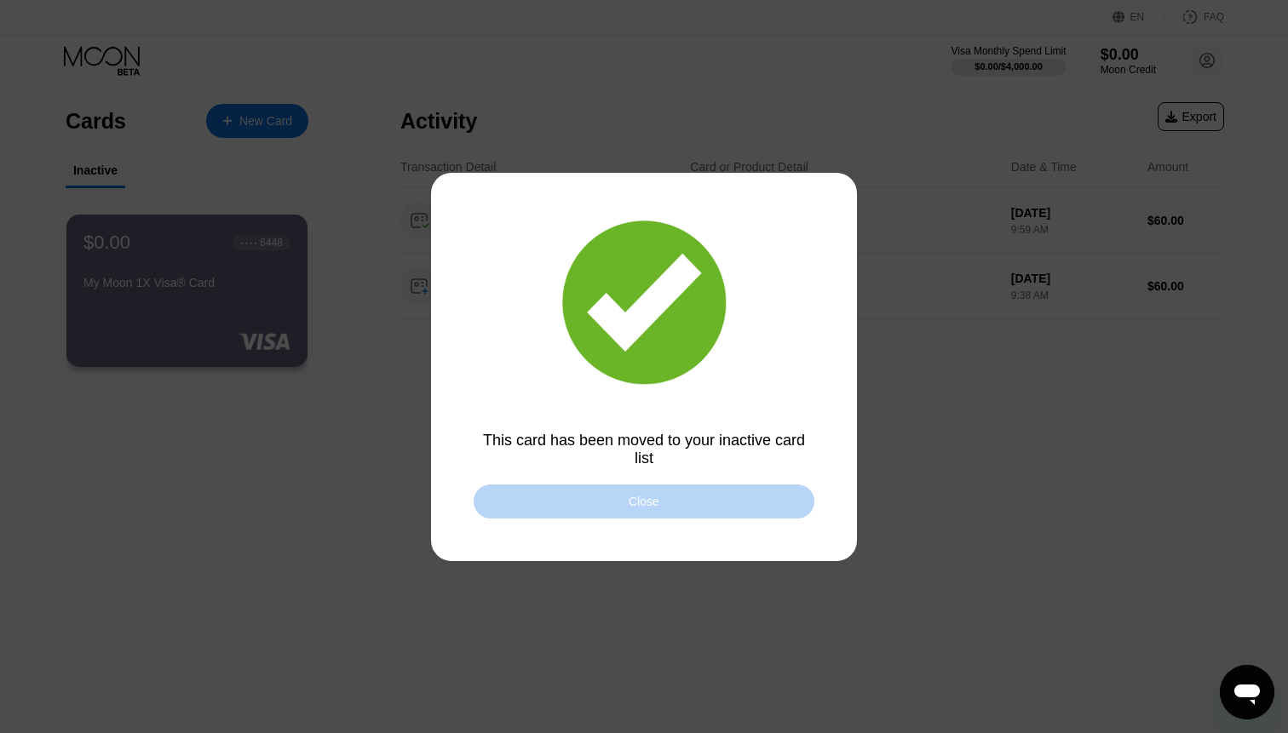
click at [646, 509] on div "Close" at bounding box center [644, 502] width 341 height 34
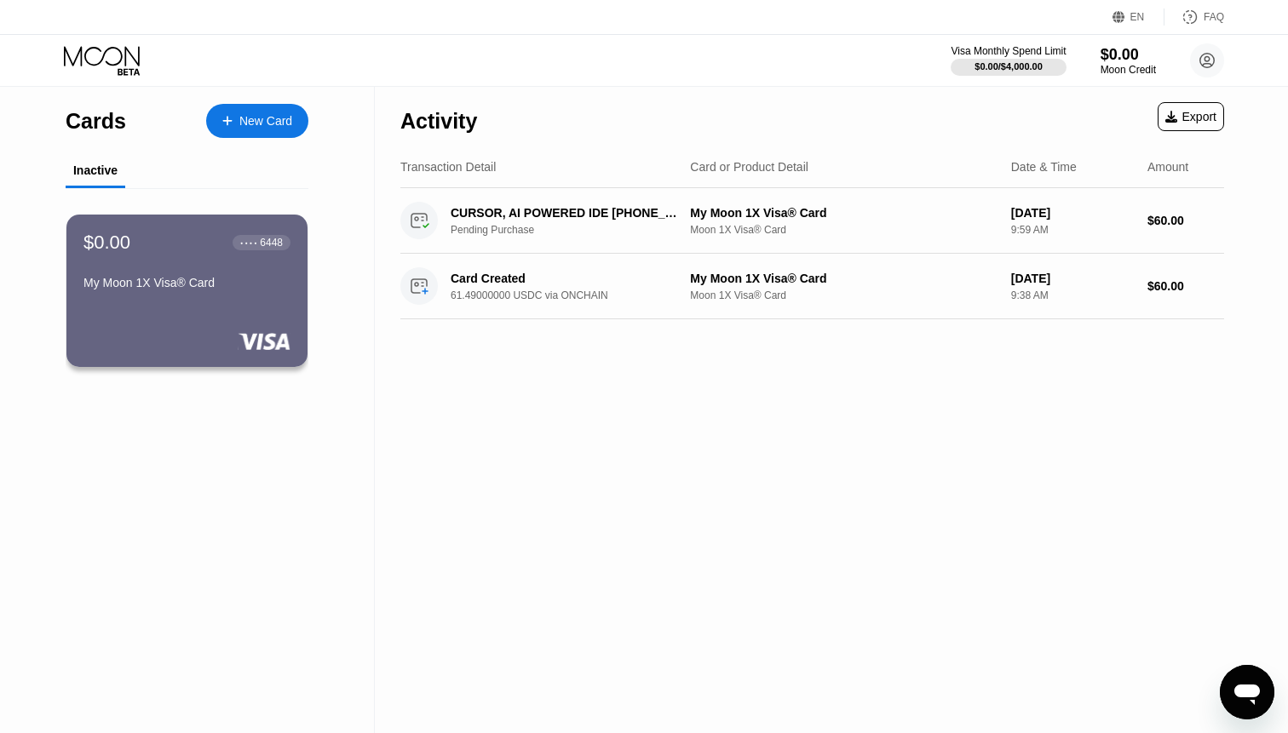
click at [233, 136] on div "New Card" at bounding box center [257, 121] width 102 height 34
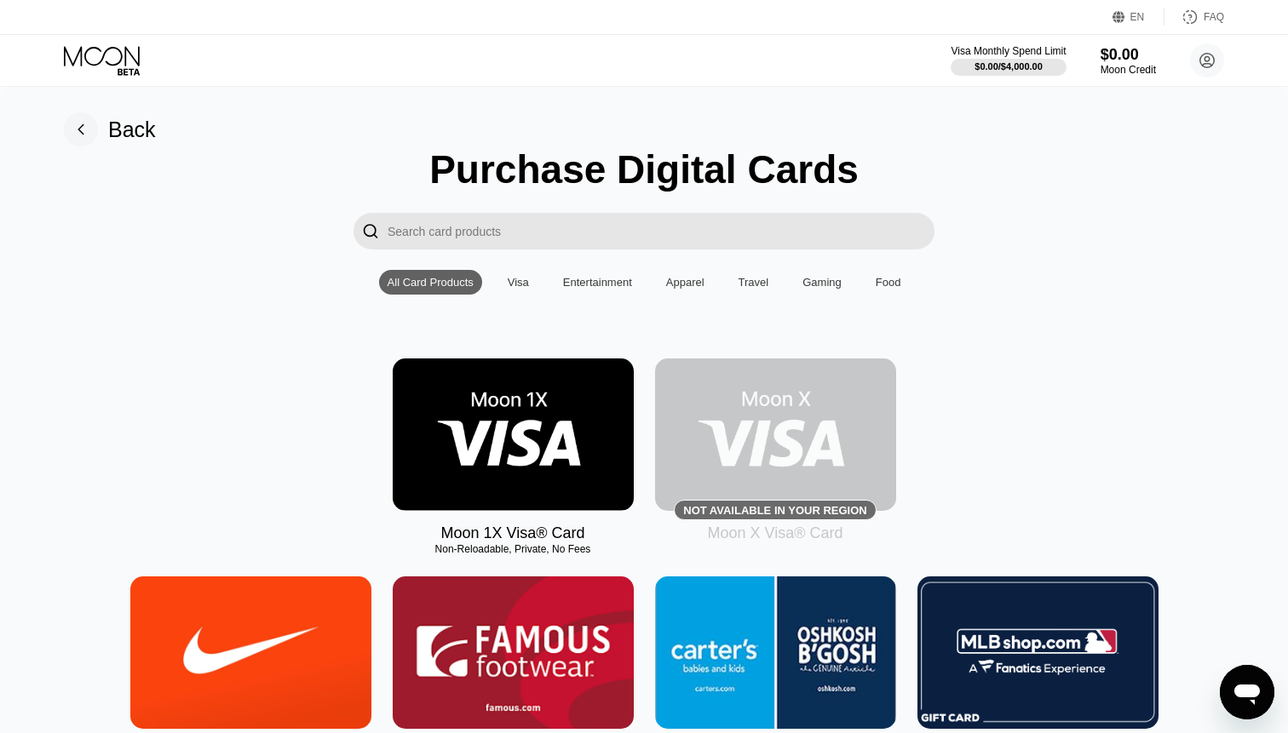
click at [576, 230] on input "Search card products" at bounding box center [661, 231] width 547 height 37
click at [815, 283] on div "Gaming" at bounding box center [821, 282] width 39 height 13
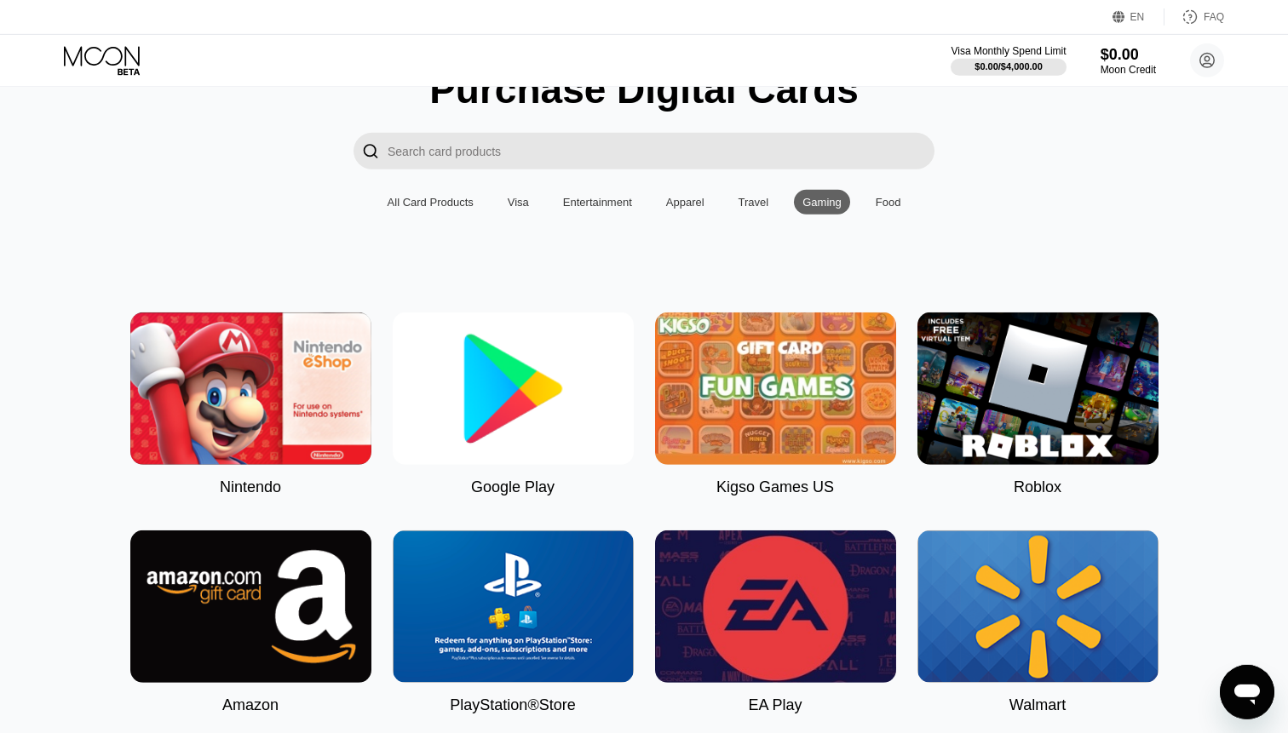
scroll to position [87, 0]
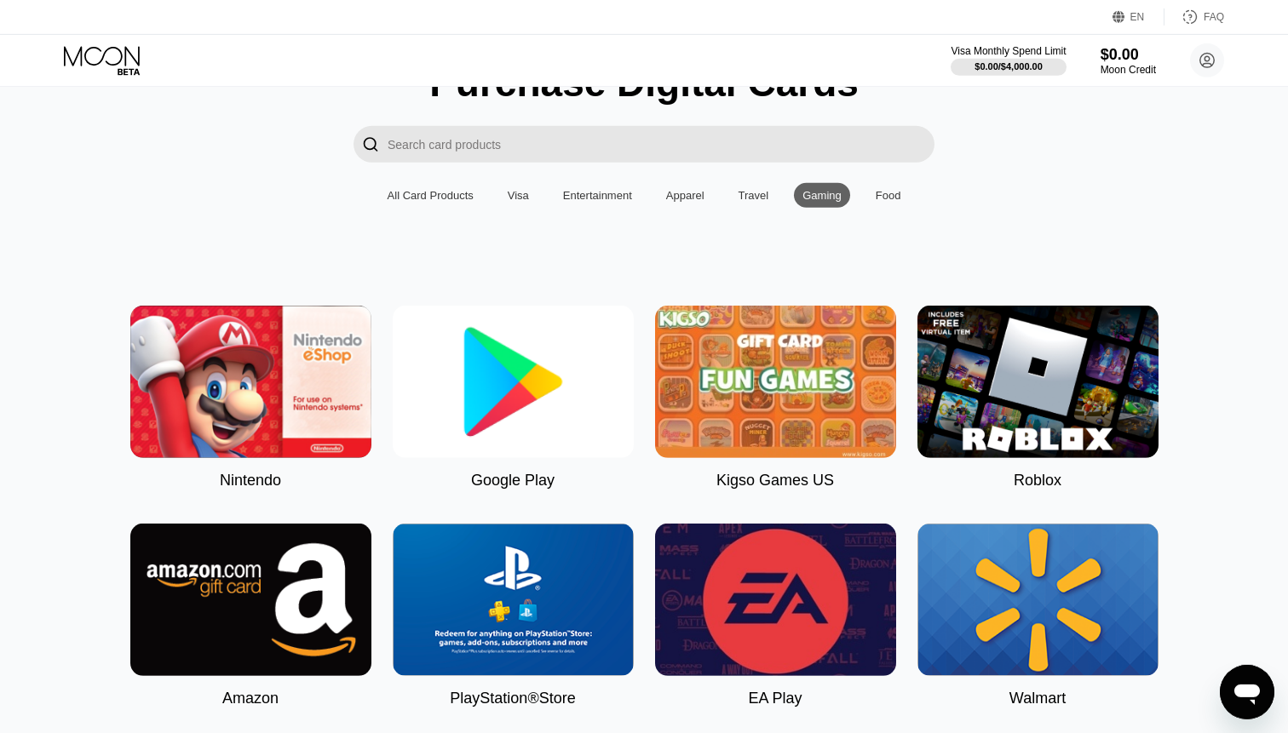
click at [185, 384] on img at bounding box center [250, 382] width 241 height 152
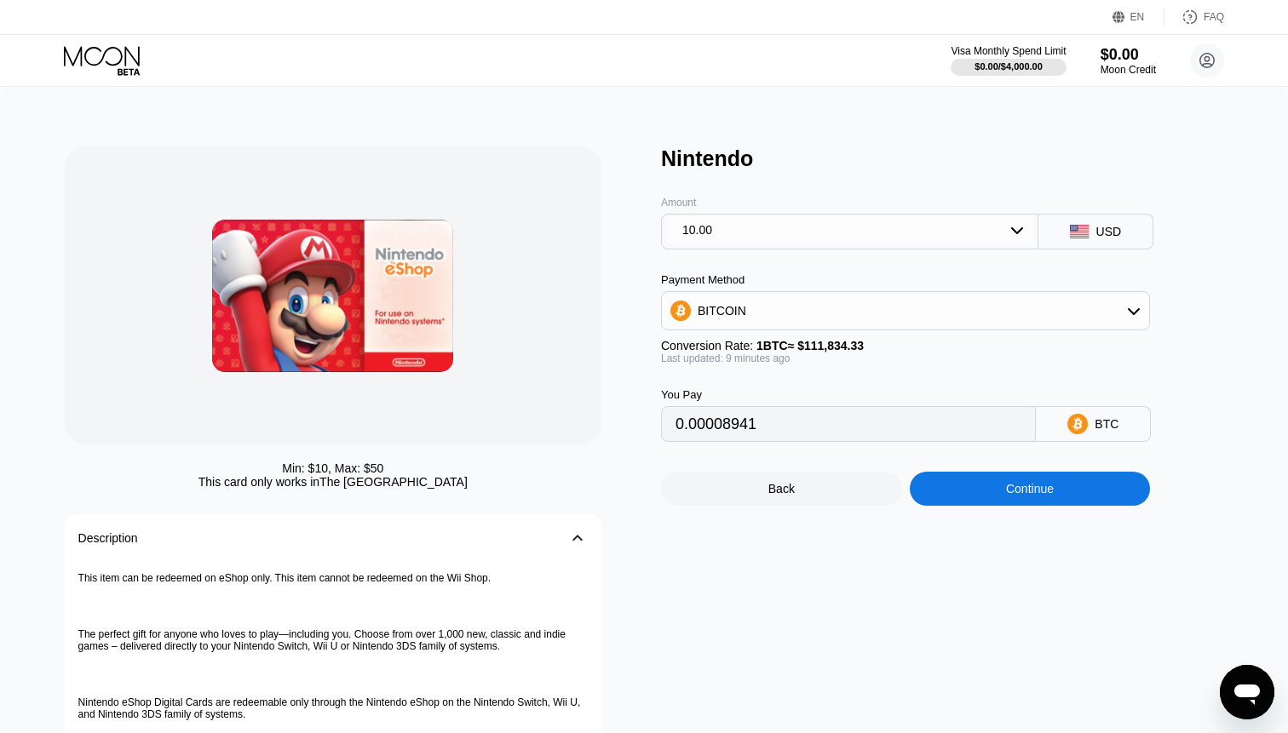
click at [745, 235] on div "10.00" at bounding box center [849, 229] width 365 height 27
click at [696, 331] on div "50.00" at bounding box center [696, 331] width 30 height 14
click at [898, 308] on div "BITCOIN" at bounding box center [905, 311] width 487 height 34
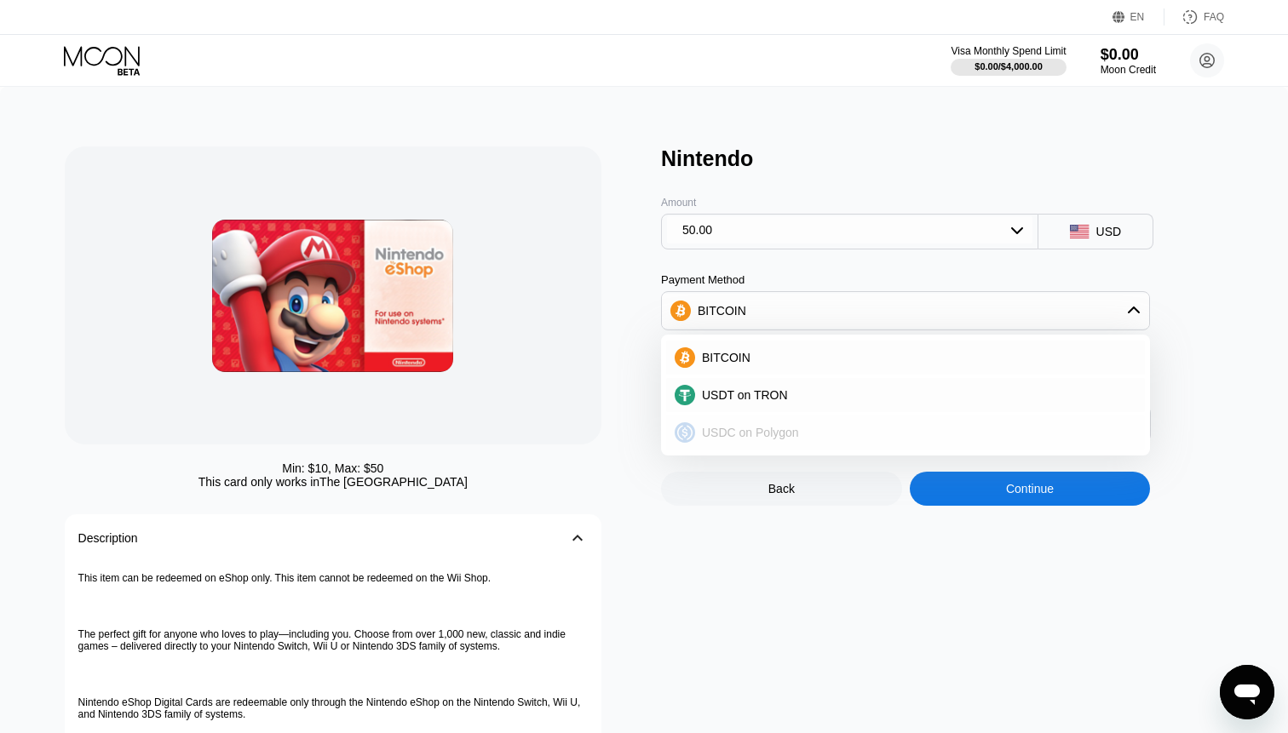
click at [748, 435] on span "USDC on Polygon" at bounding box center [750, 433] width 97 height 14
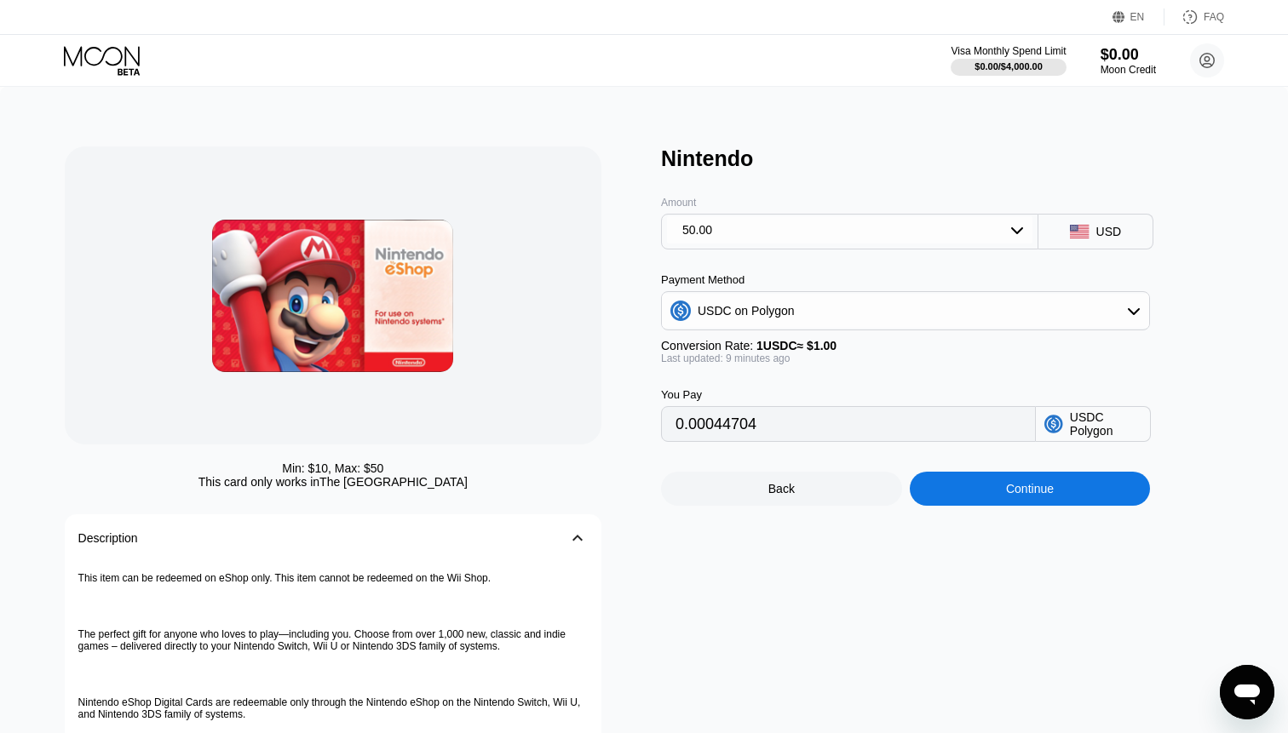
type input "50.00000000"
click at [741, 238] on div "50.00" at bounding box center [849, 229] width 365 height 27
click at [694, 333] on div "50.00" at bounding box center [696, 331] width 30 height 14
click at [842, 441] on input "50.00000000" at bounding box center [849, 424] width 346 height 34
click at [981, 482] on div "Continue" at bounding box center [1030, 489] width 241 height 34
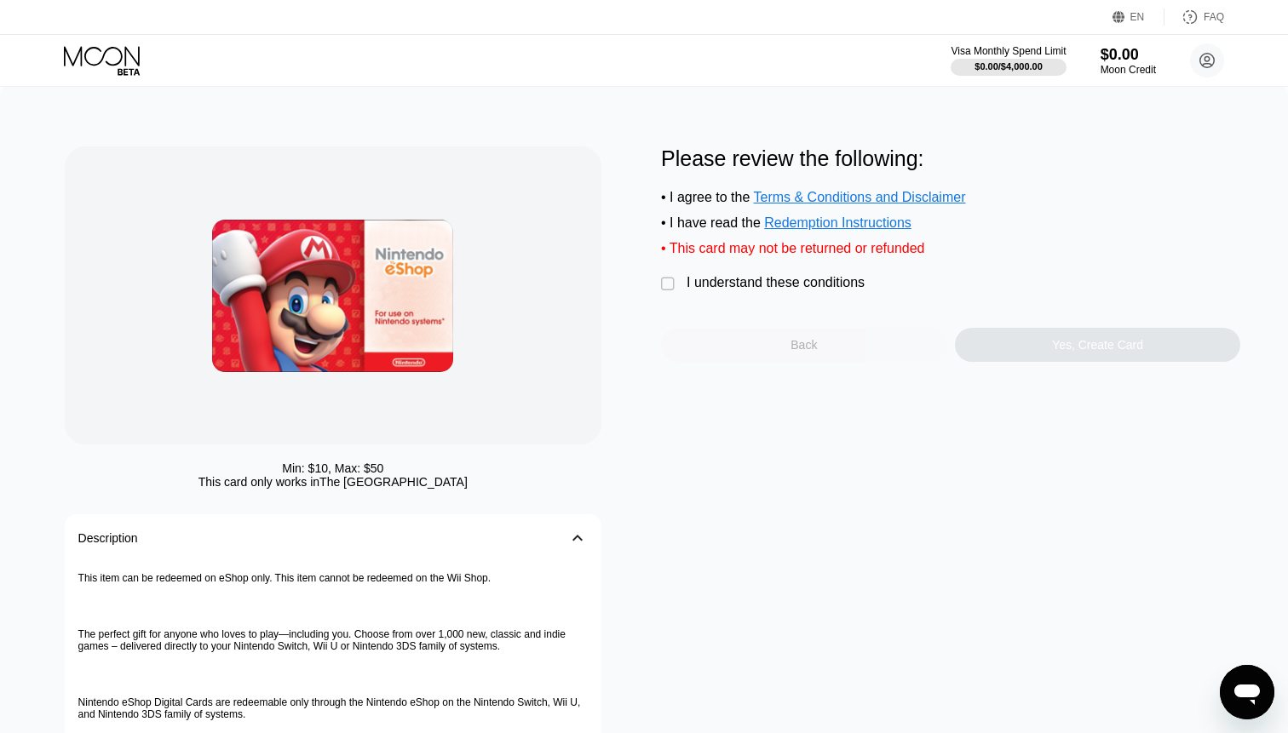
click at [767, 353] on div "Back" at bounding box center [804, 345] width 286 height 34
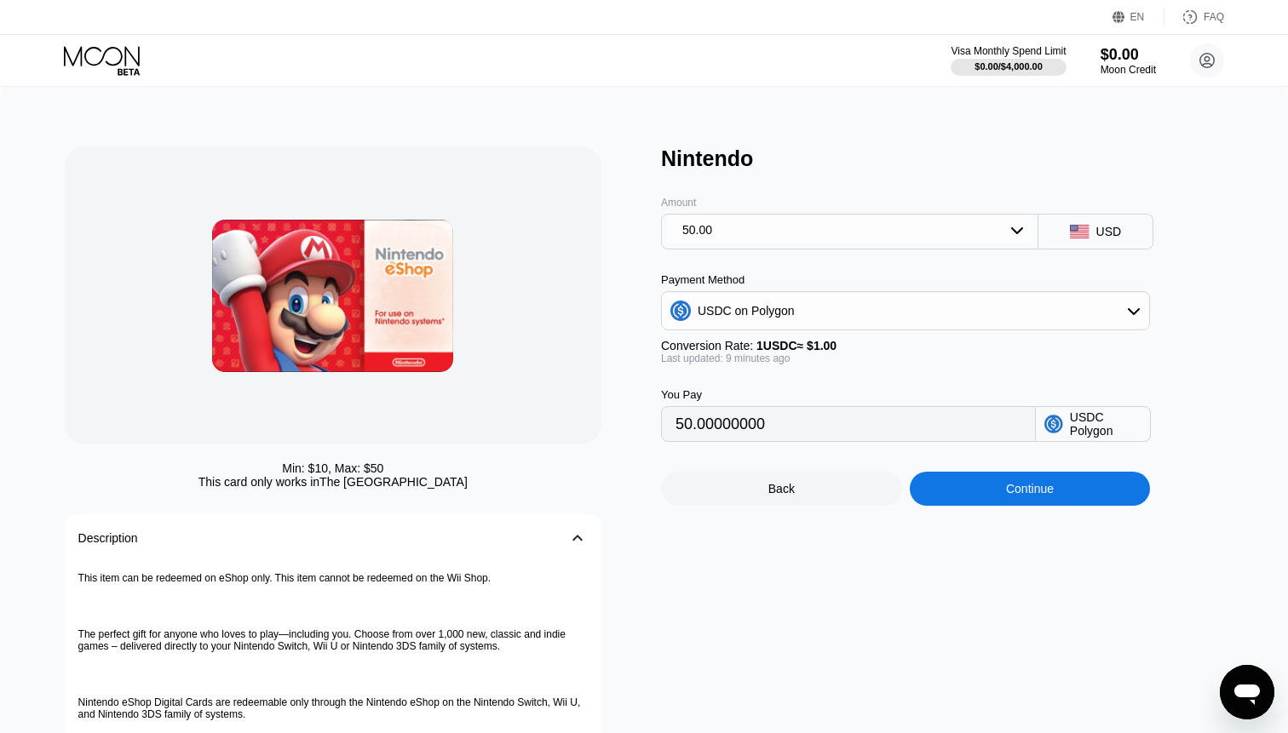
click at [1052, 480] on div "Continue" at bounding box center [1030, 489] width 241 height 34
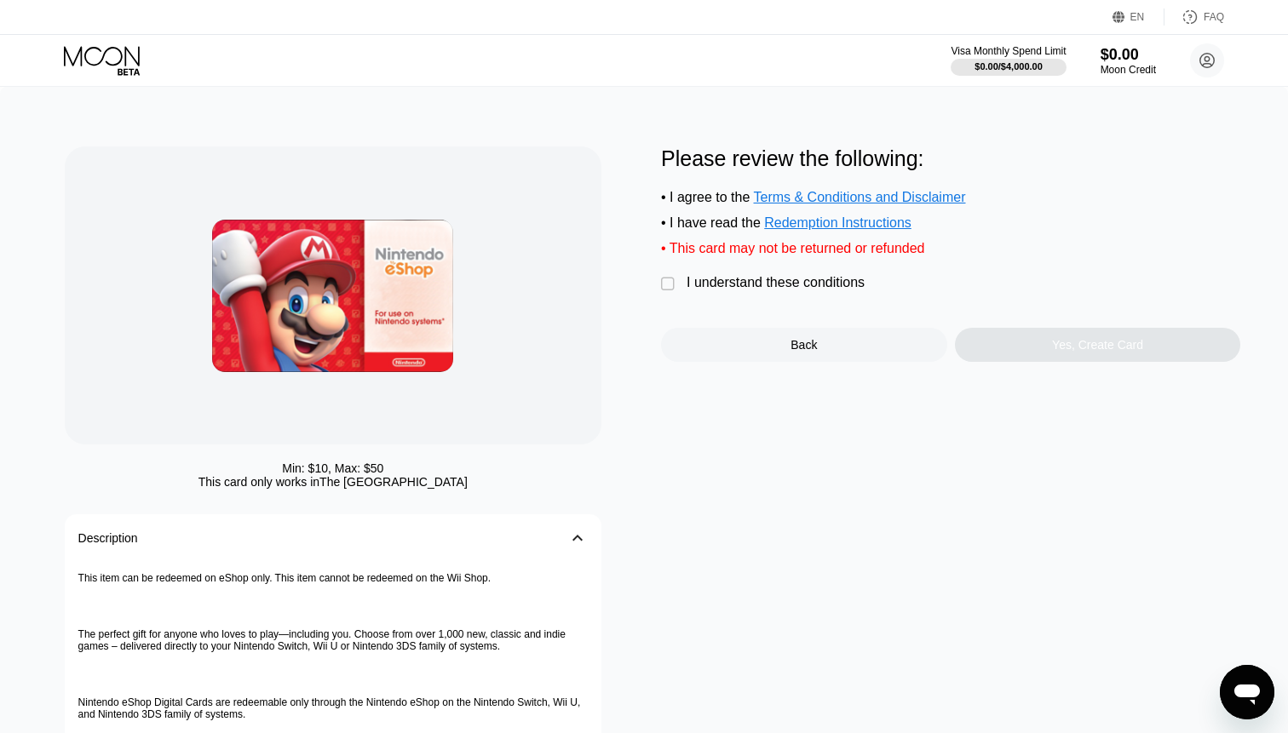
click at [771, 280] on div "I understand these conditions" at bounding box center [776, 282] width 178 height 15
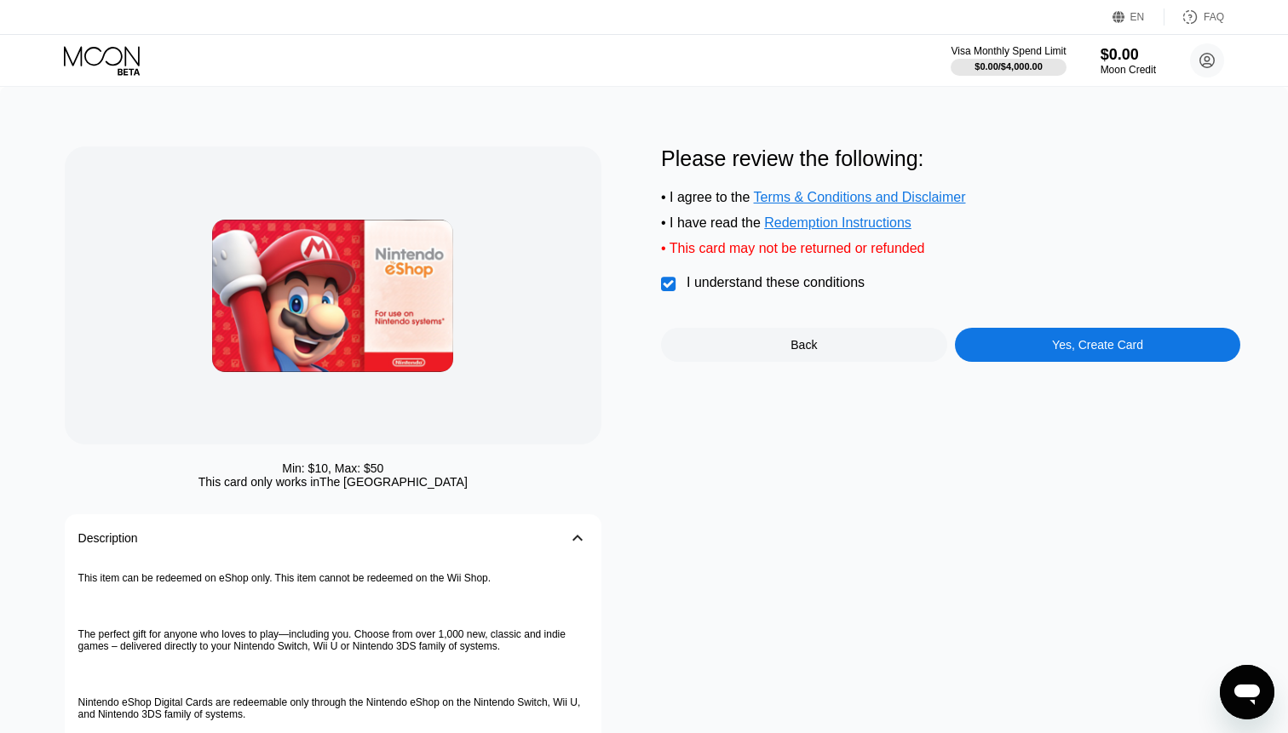
click at [1019, 359] on div "Yes, Create Card" at bounding box center [1098, 345] width 286 height 34
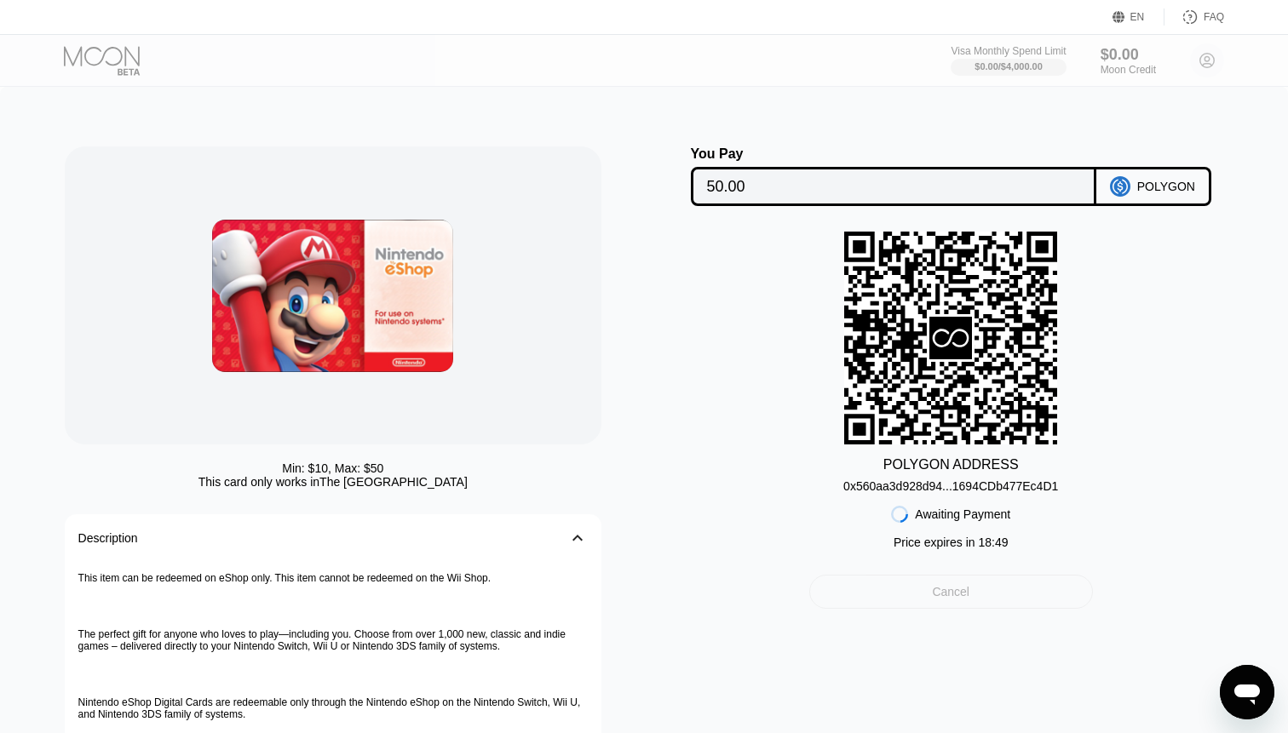
click at [940, 607] on div "Cancel" at bounding box center [951, 592] width 284 height 34
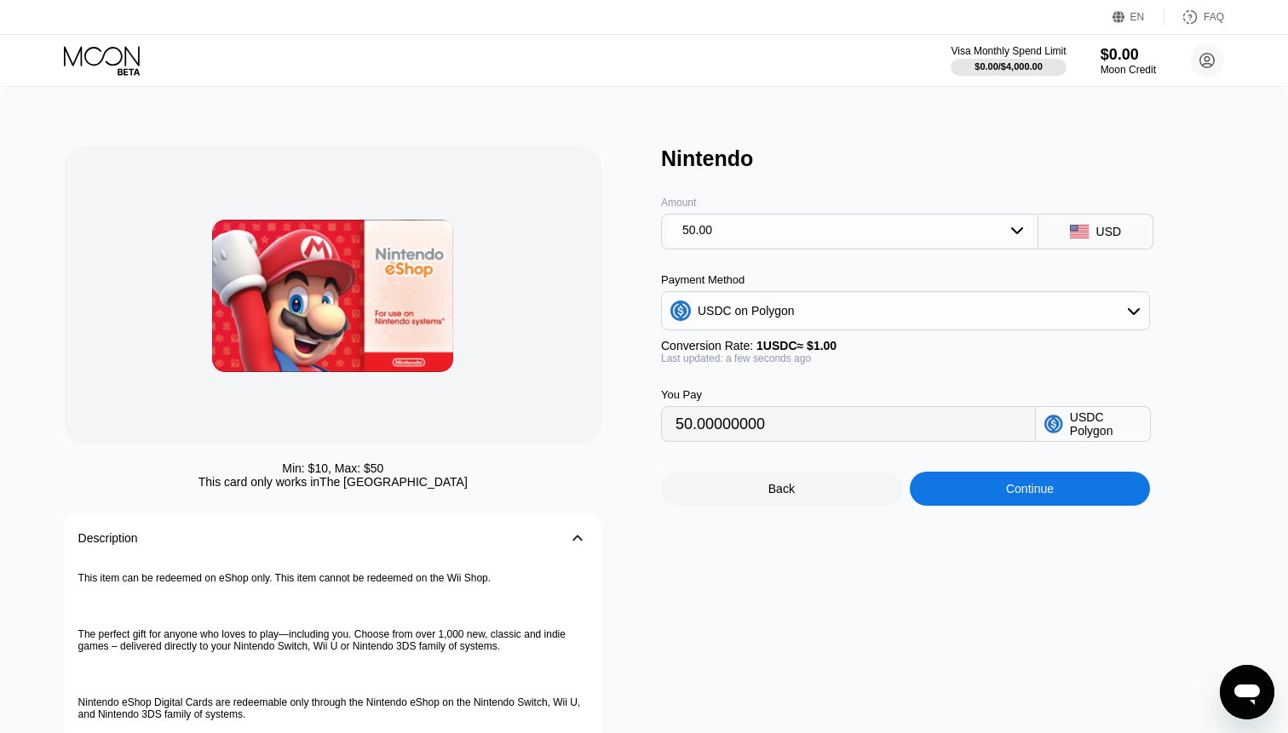
click at [789, 496] on div "Back" at bounding box center [781, 489] width 26 height 14
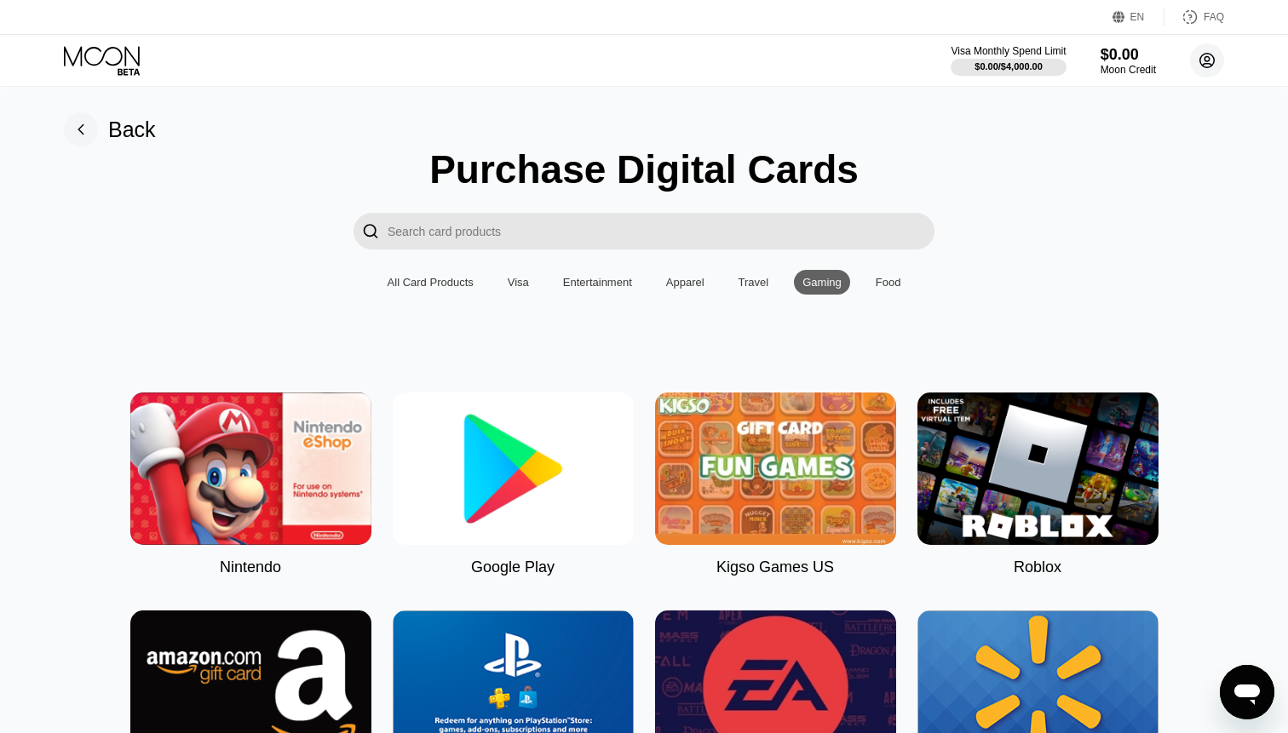
click at [1208, 44] on circle at bounding box center [1207, 60] width 34 height 34
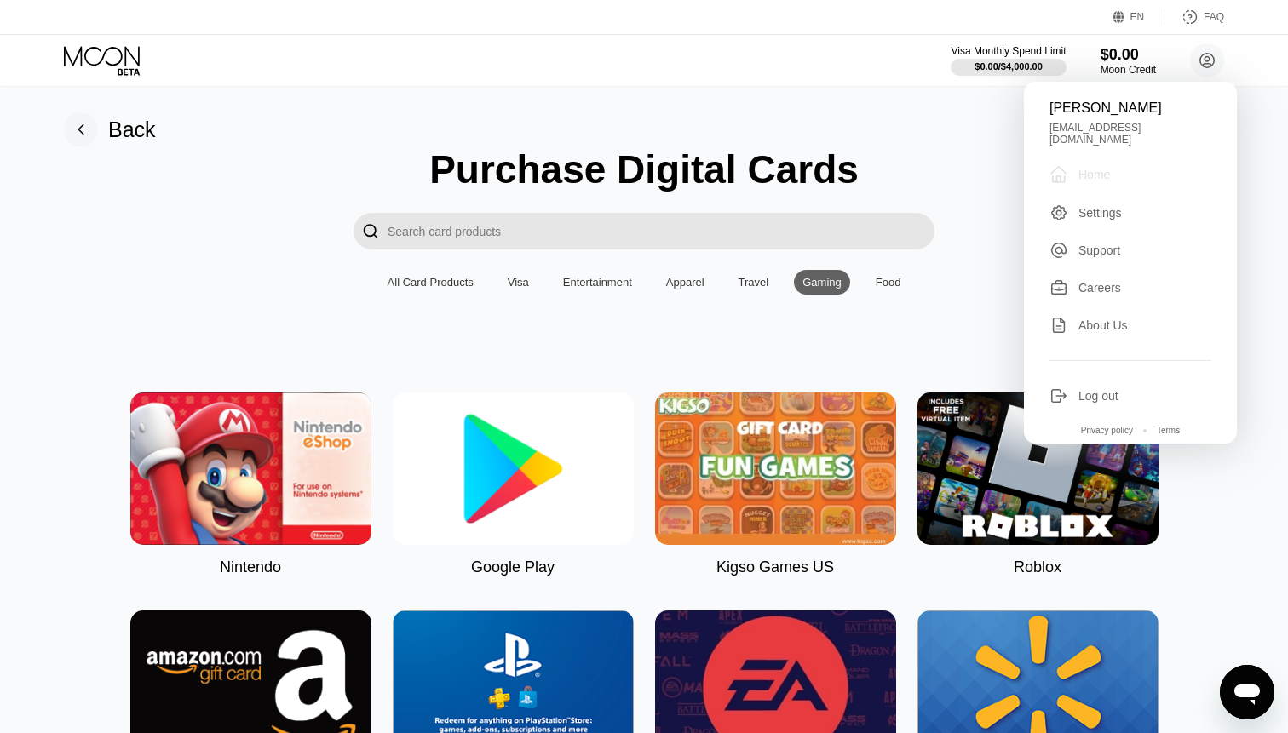
click at [1102, 164] on div " Home" at bounding box center [1130, 174] width 162 height 20
